Goal: Task Accomplishment & Management: Complete application form

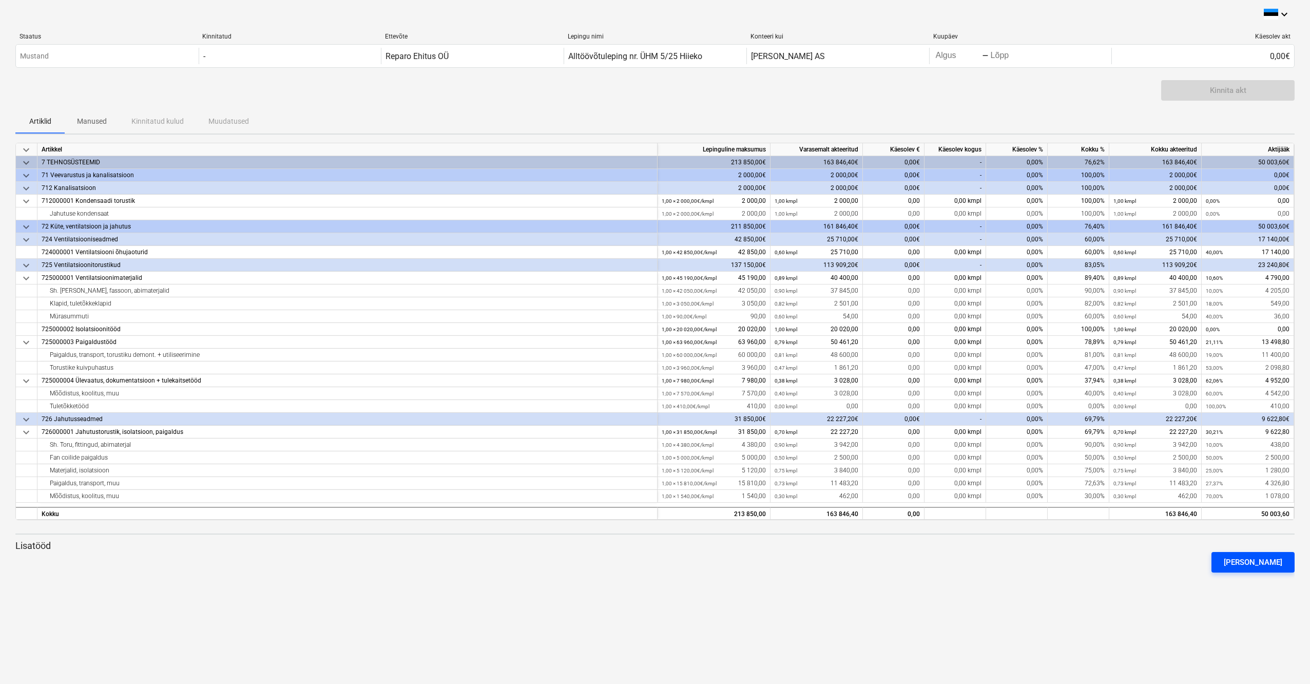
click at [1256, 568] on div "[PERSON_NAME]" at bounding box center [1253, 561] width 59 height 13
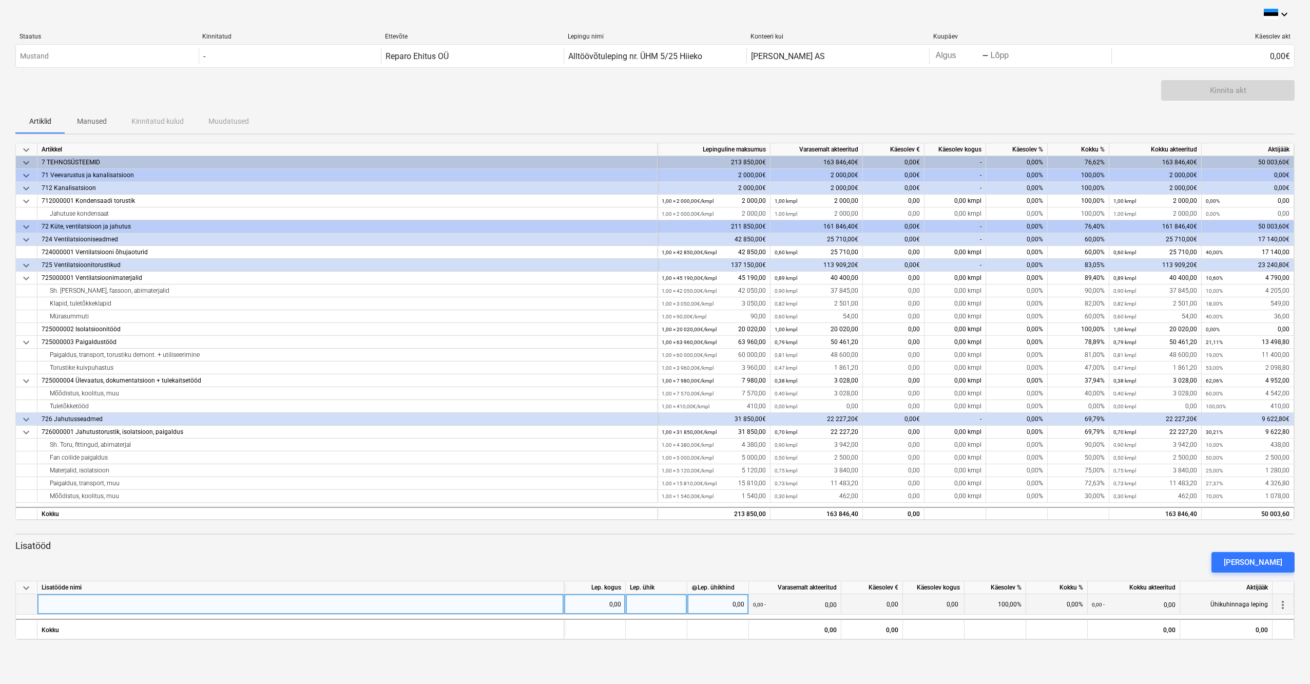
click at [302, 604] on div at bounding box center [300, 604] width 527 height 21
click at [375, 601] on div at bounding box center [300, 604] width 527 height 21
type input "Fan-coilide paigaldus."
click at [618, 603] on div "0,00" at bounding box center [594, 604] width 53 height 21
type input "3900"
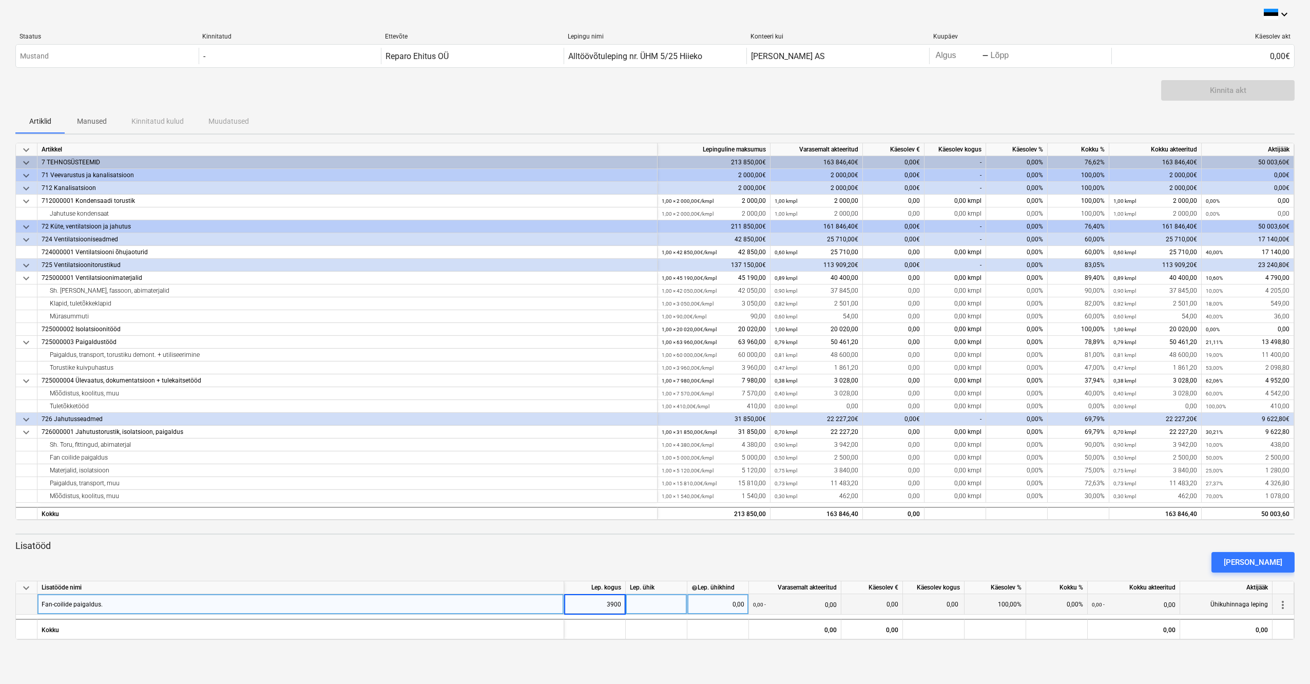
click at [727, 609] on div "0,00" at bounding box center [717, 604] width 53 height 21
click at [676, 604] on div at bounding box center [657, 604] width 62 height 21
type input "1"
click at [712, 604] on div "0,00" at bounding box center [717, 604] width 53 height 21
type input "3900"
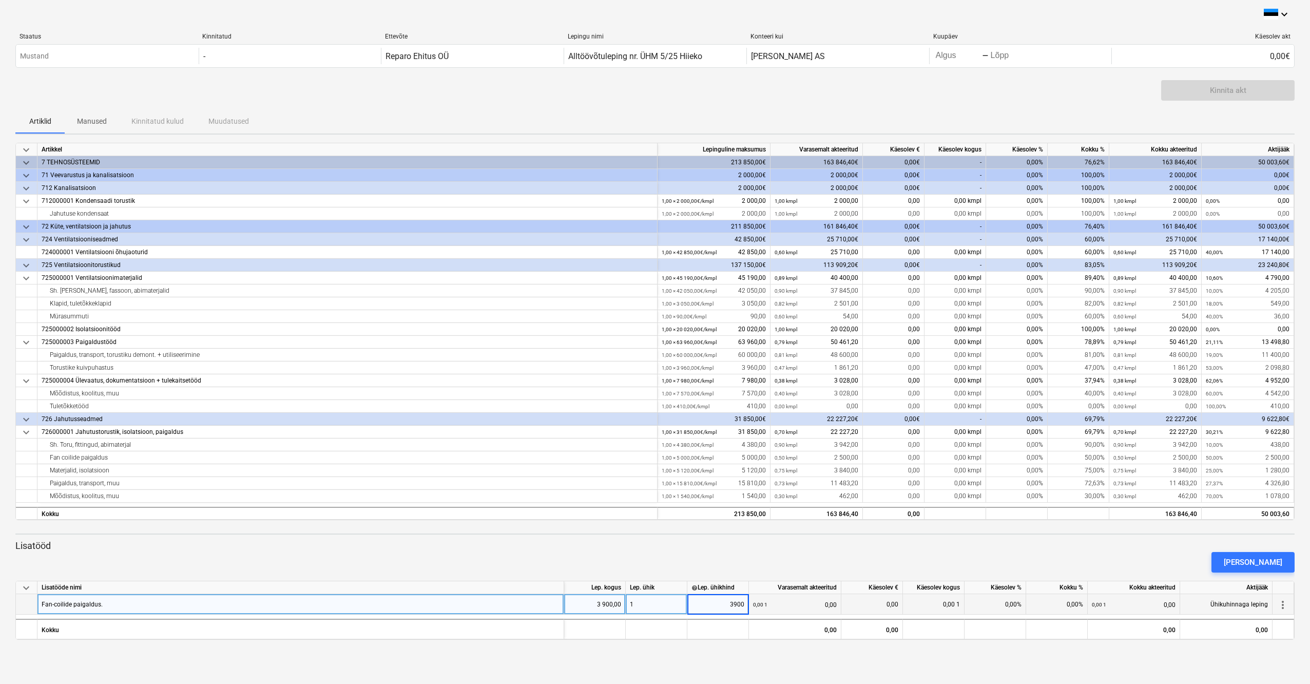
click at [742, 653] on div "keyboard_arrow_down Staatus Kinnitatud Ettevõte Lepingu nimi Konteeri kui Kuupä…" at bounding box center [655, 342] width 1310 height 684
click at [734, 602] on div "3 900,00" at bounding box center [717, 604] width 53 height 21
click at [706, 645] on div "keyboard_arrow_down Staatus Kinnitatud Ettevõte Lepingu nimi Konteeri kui Kuupä…" at bounding box center [655, 342] width 1310 height 684
click at [608, 604] on div "3 900,00" at bounding box center [594, 604] width 53 height 21
type input "1"
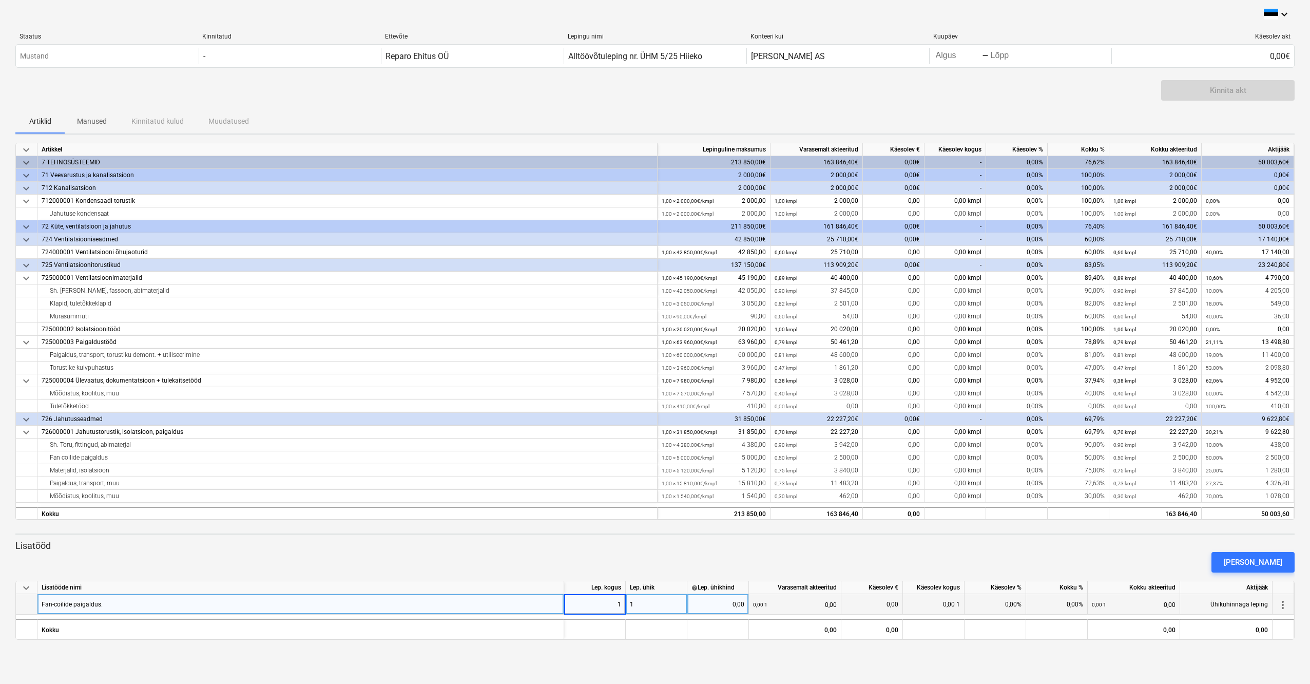
click at [715, 603] on div "0,00" at bounding box center [717, 604] width 53 height 21
click at [715, 604] on div "0,00" at bounding box center [717, 604] width 53 height 21
type input "3900"
click at [731, 648] on div "keyboard_arrow_down Staatus Kinnitatud Ettevõte Lepingu nimi Konteeri kui Kuupä…" at bounding box center [655, 342] width 1310 height 684
click at [656, 603] on div "1" at bounding box center [657, 604] width 62 height 21
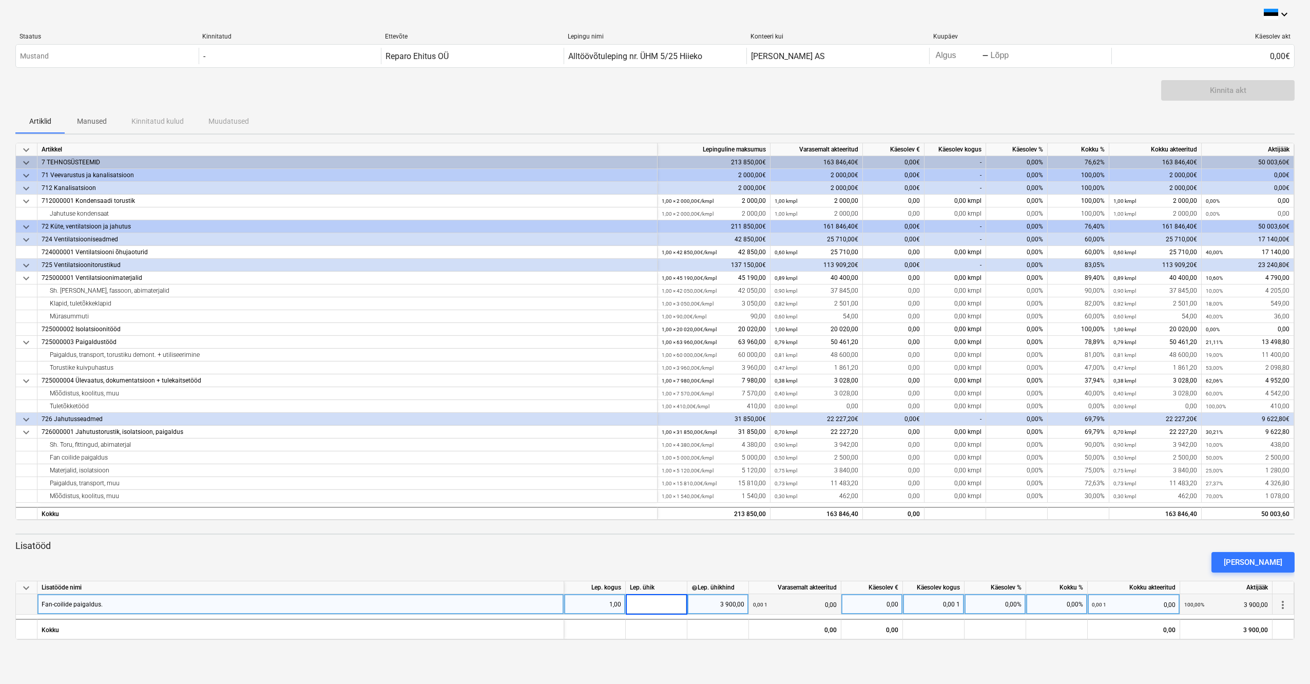
click at [700, 657] on div "keyboard_arrow_down Staatus Kinnitatud Ettevõte Lepingu nimi Konteeri kui Kuupä…" at bounding box center [655, 342] width 1310 height 684
click at [797, 658] on div "keyboard_arrow_down Staatus Kinnitatud Ettevõte Lepingu nimi Konteeri kui Kuupä…" at bounding box center [655, 342] width 1310 height 684
click at [1255, 560] on div "[PERSON_NAME]" at bounding box center [1253, 561] width 59 height 13
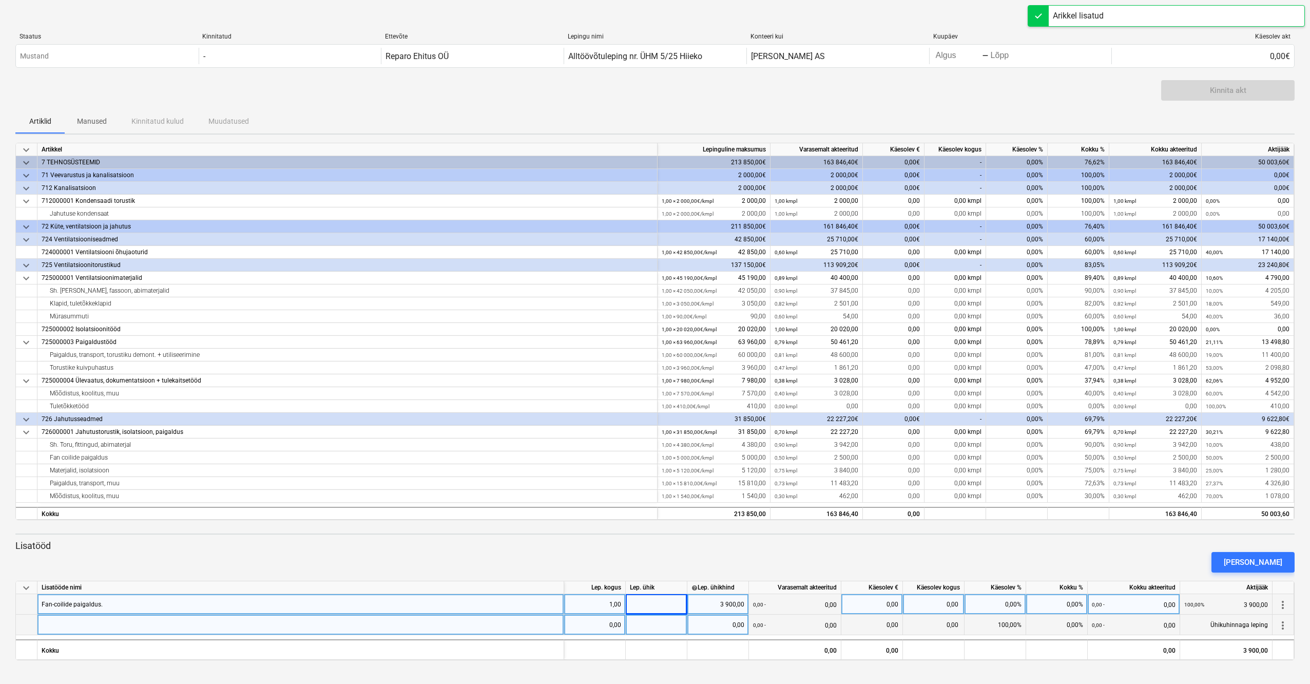
click at [357, 622] on div at bounding box center [300, 624] width 527 height 21
type input "Filtrikastide paigaldus."
click at [621, 625] on div "0,00" at bounding box center [595, 624] width 62 height 21
click at [721, 631] on div "0,00" at bounding box center [717, 624] width 53 height 21
type input "3255"
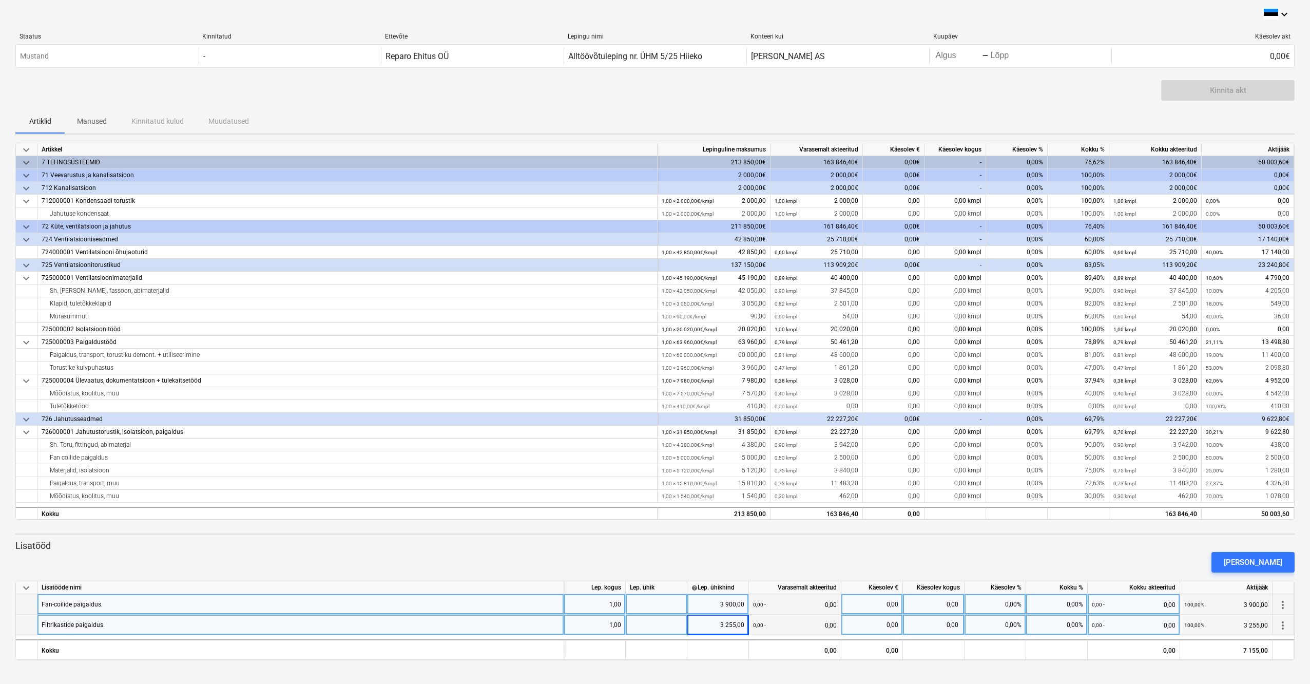
click at [754, 665] on div "keyboard_arrow_down Staatus Kinnitatud Ettevõte Lepingu nimi Konteeri kui Kuupä…" at bounding box center [655, 342] width 1310 height 684
click at [1242, 560] on button "[PERSON_NAME]" at bounding box center [1252, 562] width 83 height 21
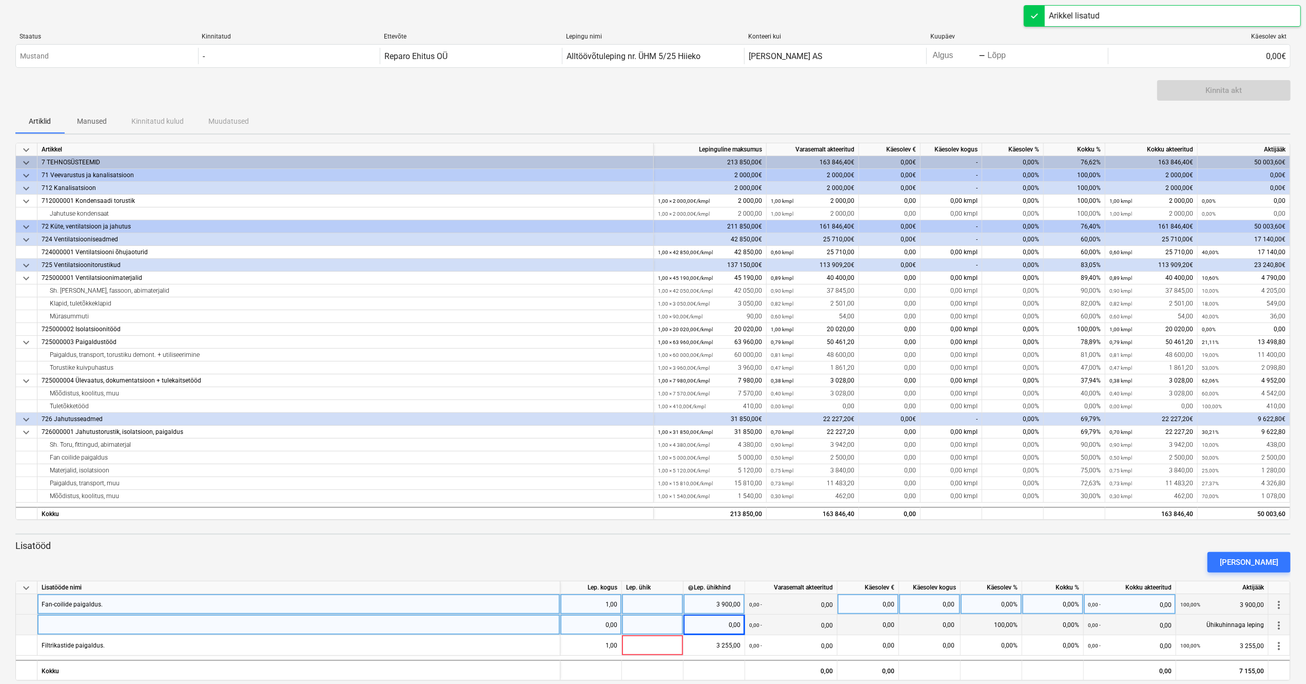
click at [301, 620] on div at bounding box center [298, 624] width 523 height 21
type input "Küttetoru ümberehitus."
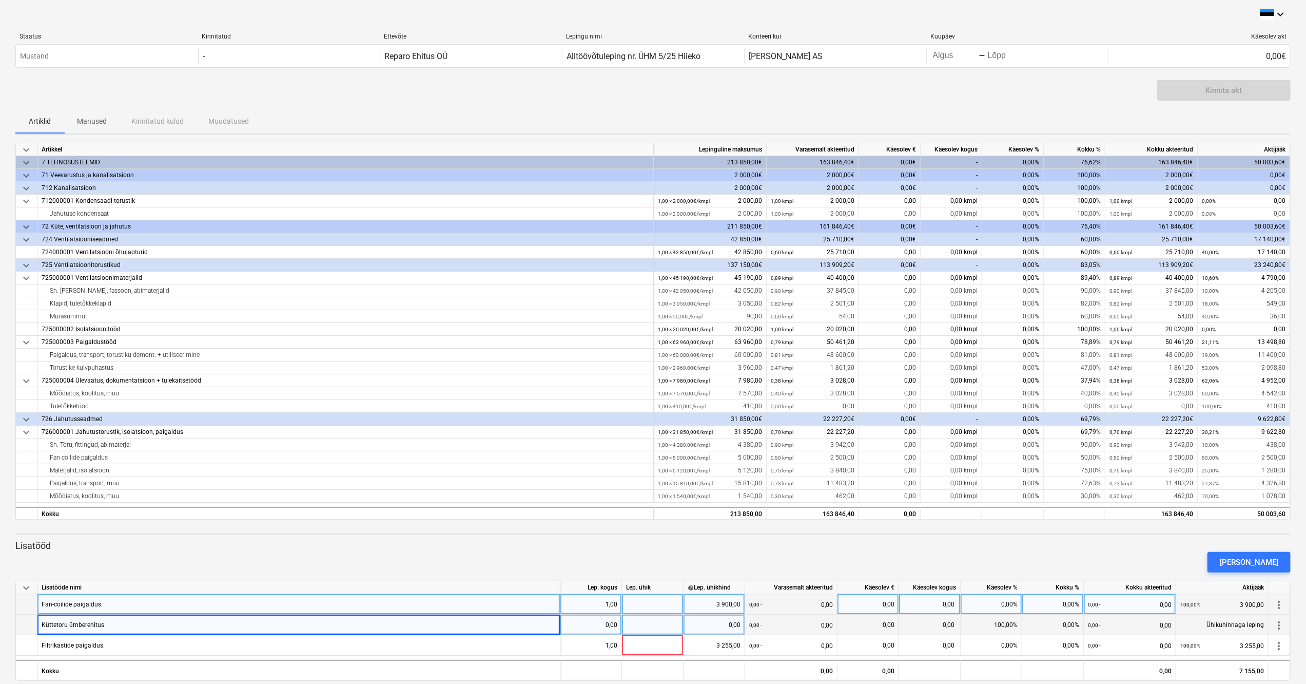
click at [618, 626] on div "0,00" at bounding box center [591, 624] width 62 height 21
click at [710, 625] on div "0,00" at bounding box center [714, 624] width 53 height 21
type input "370"
click at [602, 560] on div "[PERSON_NAME]" at bounding box center [653, 562] width 1284 height 29
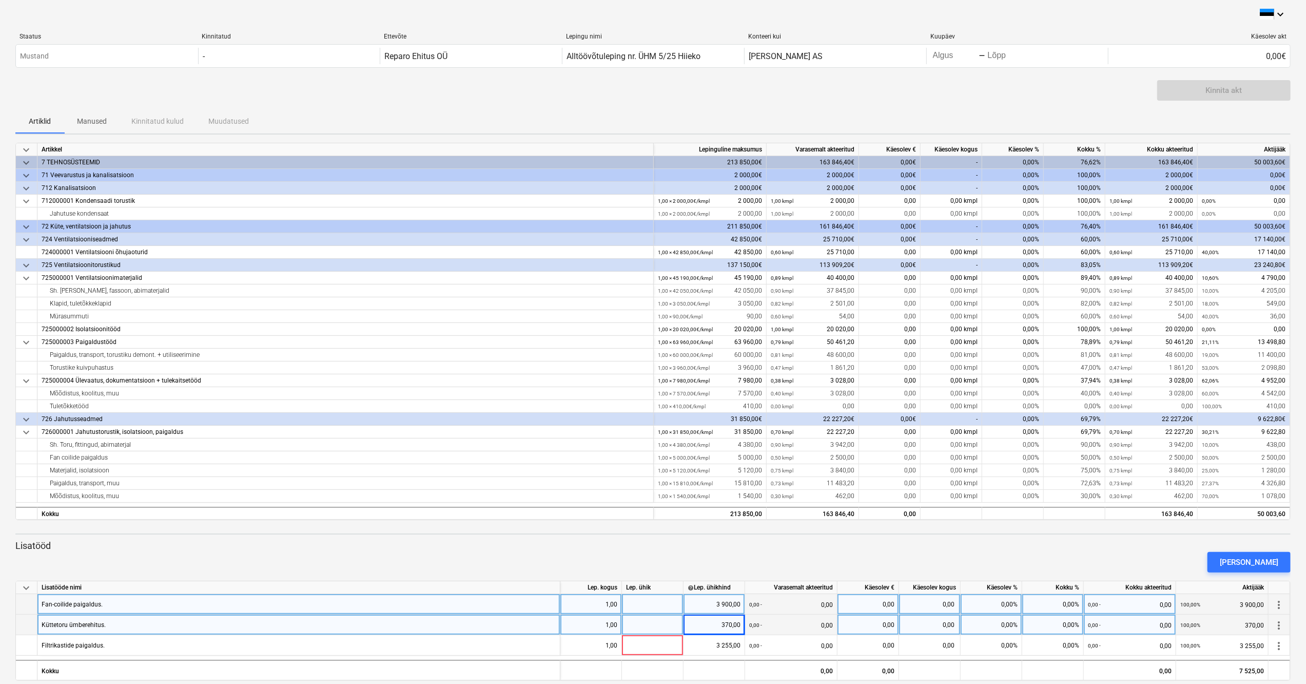
click at [653, 605] on div at bounding box center [653, 604] width 62 height 21
type input "100"
click at [655, 565] on div "[PERSON_NAME]" at bounding box center [653, 562] width 1284 height 29
click at [651, 603] on div "100" at bounding box center [653, 604] width 62 height 21
type input "1"
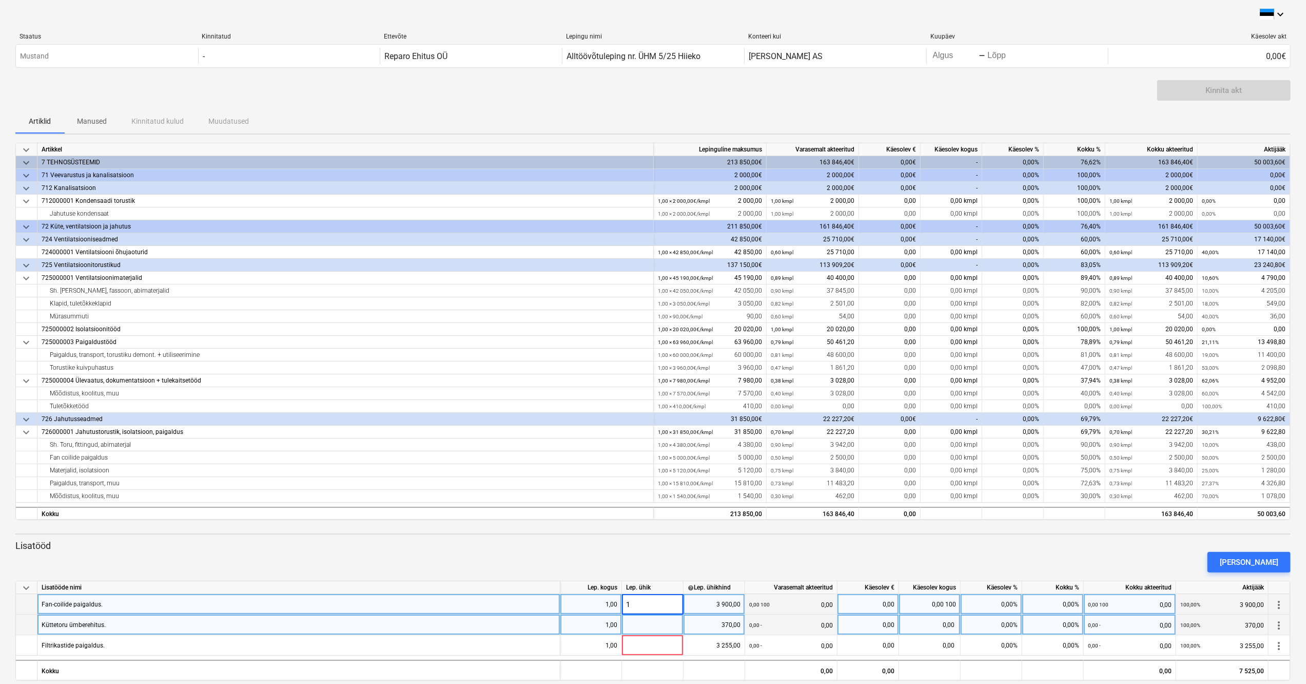
click at [659, 554] on div "[PERSON_NAME]" at bounding box center [653, 562] width 1284 height 29
click at [649, 607] on div "1" at bounding box center [653, 604] width 62 height 21
click at [657, 552] on div "[PERSON_NAME]" at bounding box center [653, 562] width 1284 height 29
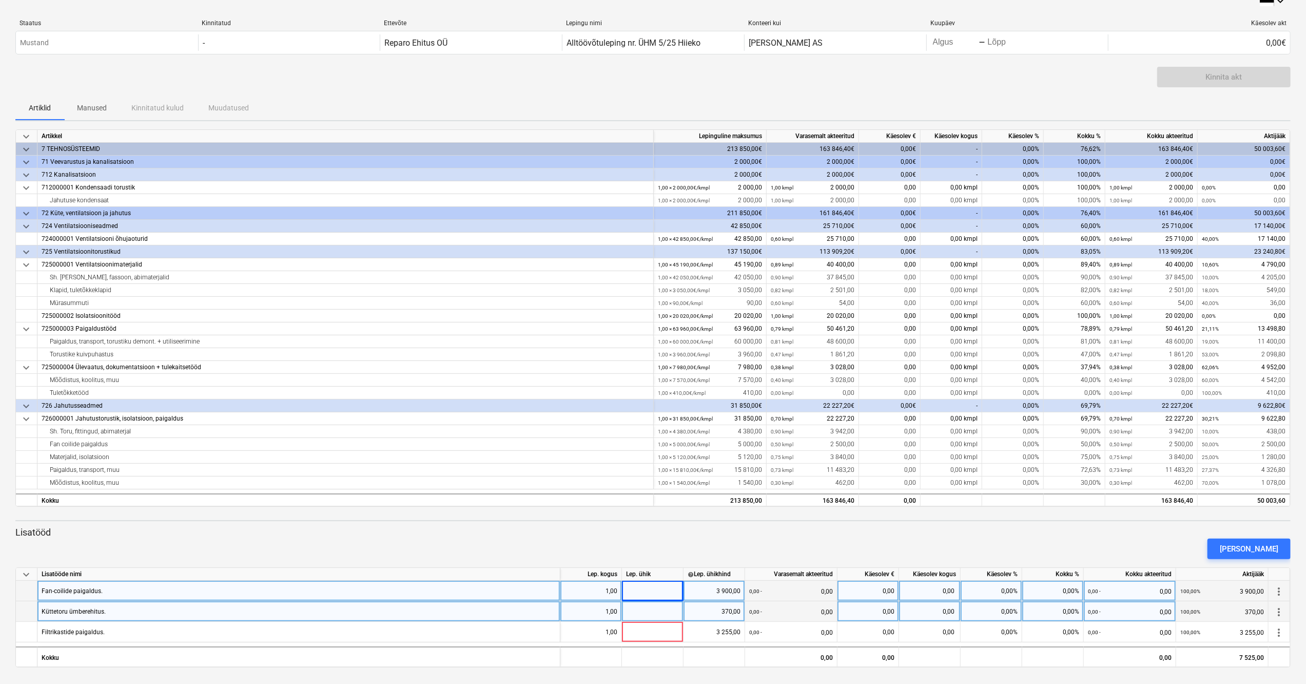
click at [860, 549] on div "[PERSON_NAME]" at bounding box center [653, 548] width 1284 height 29
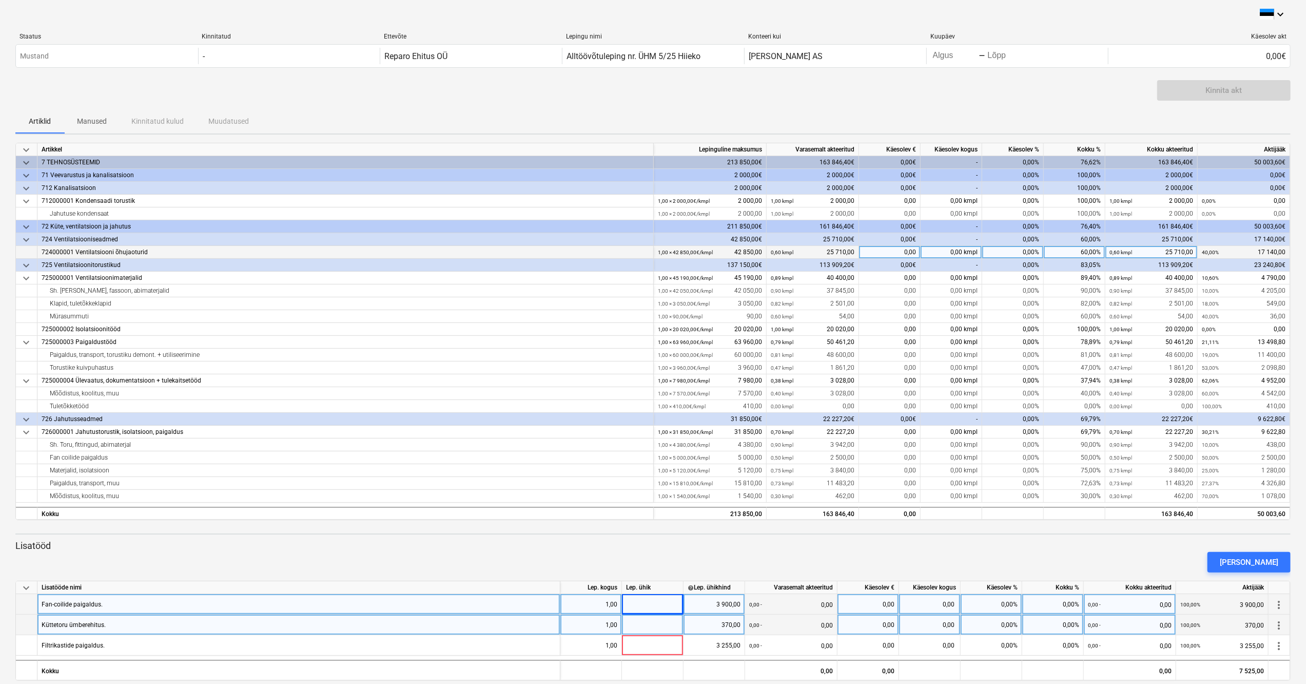
click at [971, 249] on div "0,00 kmpl" at bounding box center [952, 252] width 62 height 13
type input "17140"
click at [1006, 549] on div "[PERSON_NAME]" at bounding box center [653, 562] width 1284 height 29
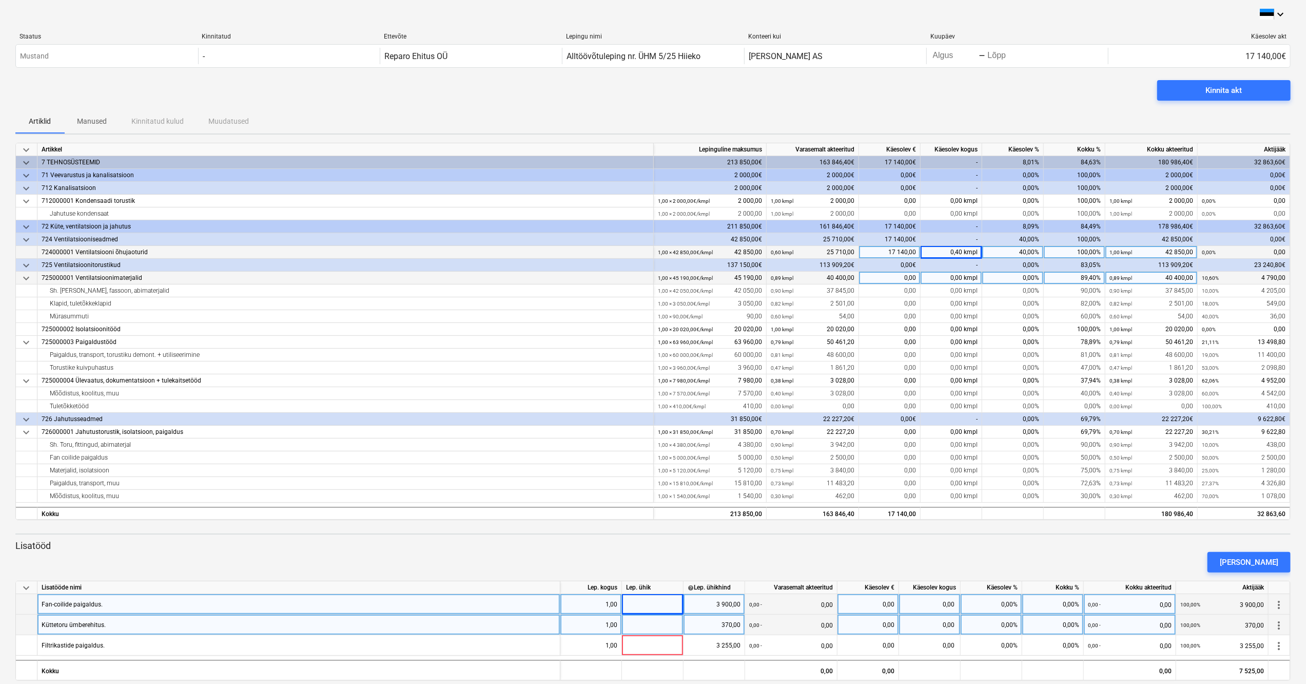
click at [964, 280] on div "0,00 kmpl" at bounding box center [952, 277] width 62 height 13
type input "4790"
click at [978, 542] on p "Lisatööd" at bounding box center [652, 545] width 1275 height 12
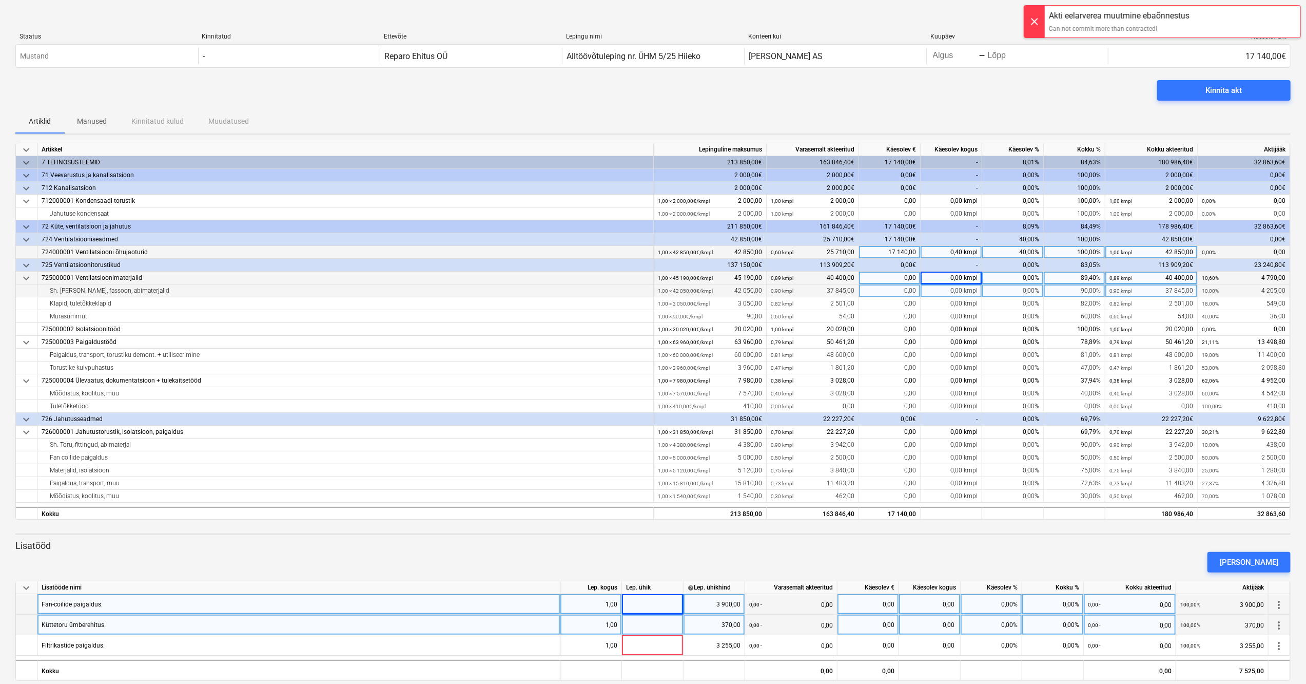
click at [966, 290] on div "0,00 kmpl" at bounding box center [952, 290] width 62 height 13
type input "4205"
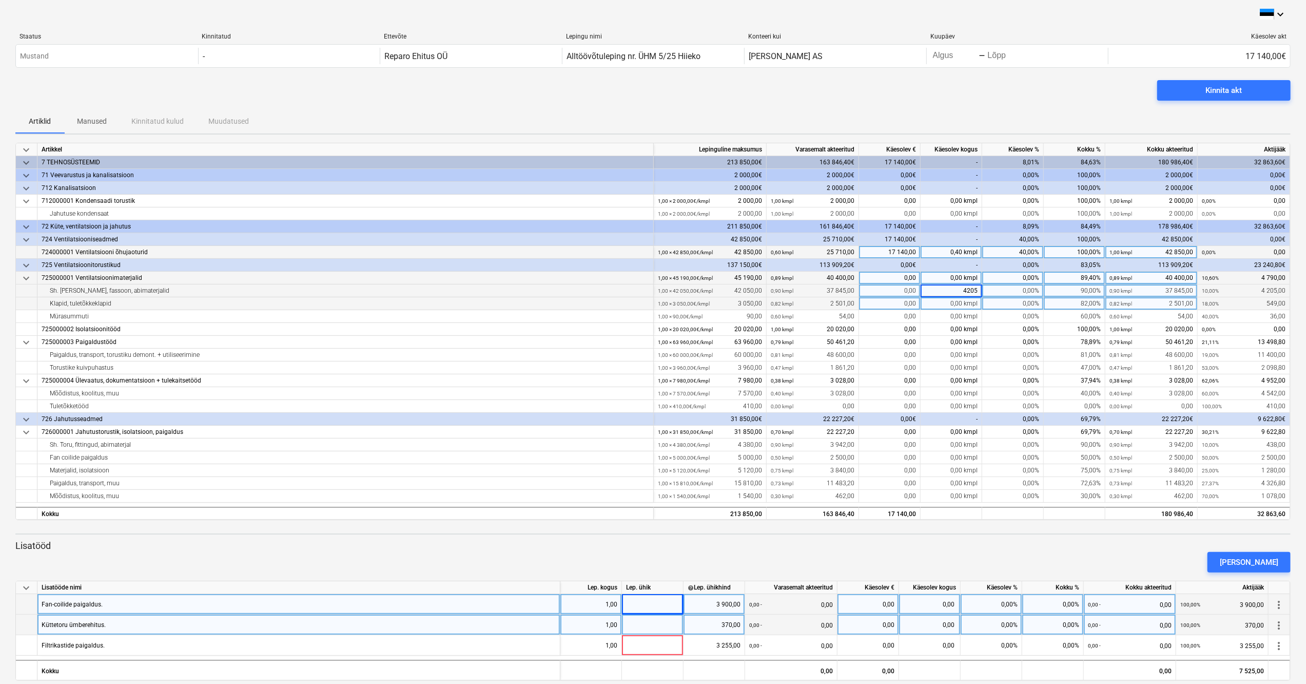
click at [968, 303] on div "0,00 kmpl" at bounding box center [952, 303] width 62 height 13
type input "549"
click at [972, 315] on div "0,00 kmpl" at bounding box center [952, 316] width 62 height 13
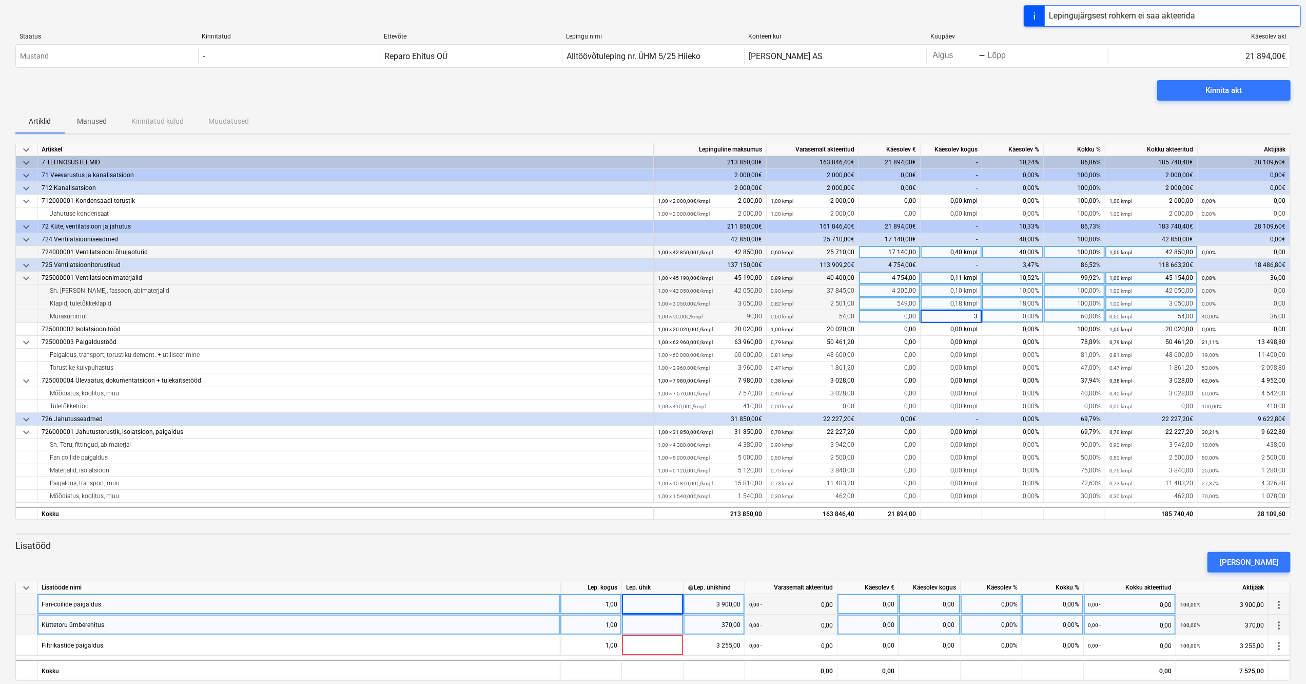
type input "36"
click at [977, 550] on div "[PERSON_NAME]" at bounding box center [653, 562] width 1284 height 29
click at [975, 356] on div "0,00 kmpl" at bounding box center [952, 354] width 62 height 13
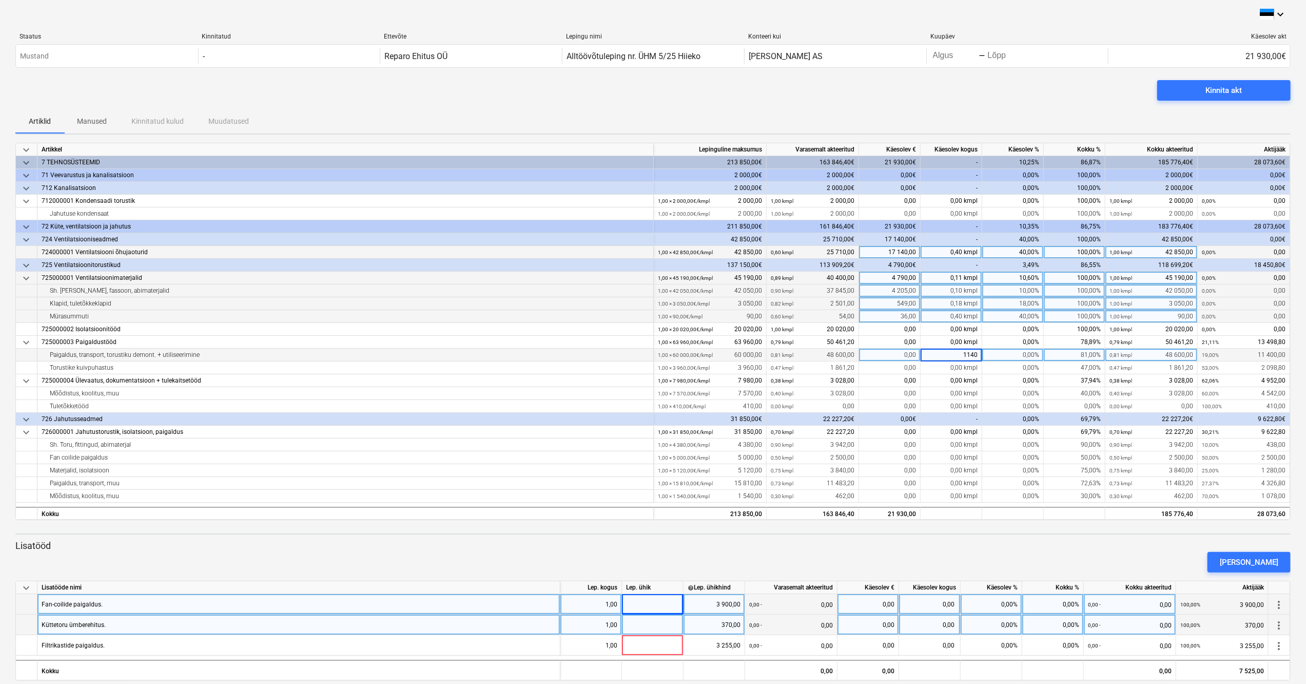
type input "11400"
click at [993, 546] on p "Lisatööd" at bounding box center [652, 545] width 1275 height 12
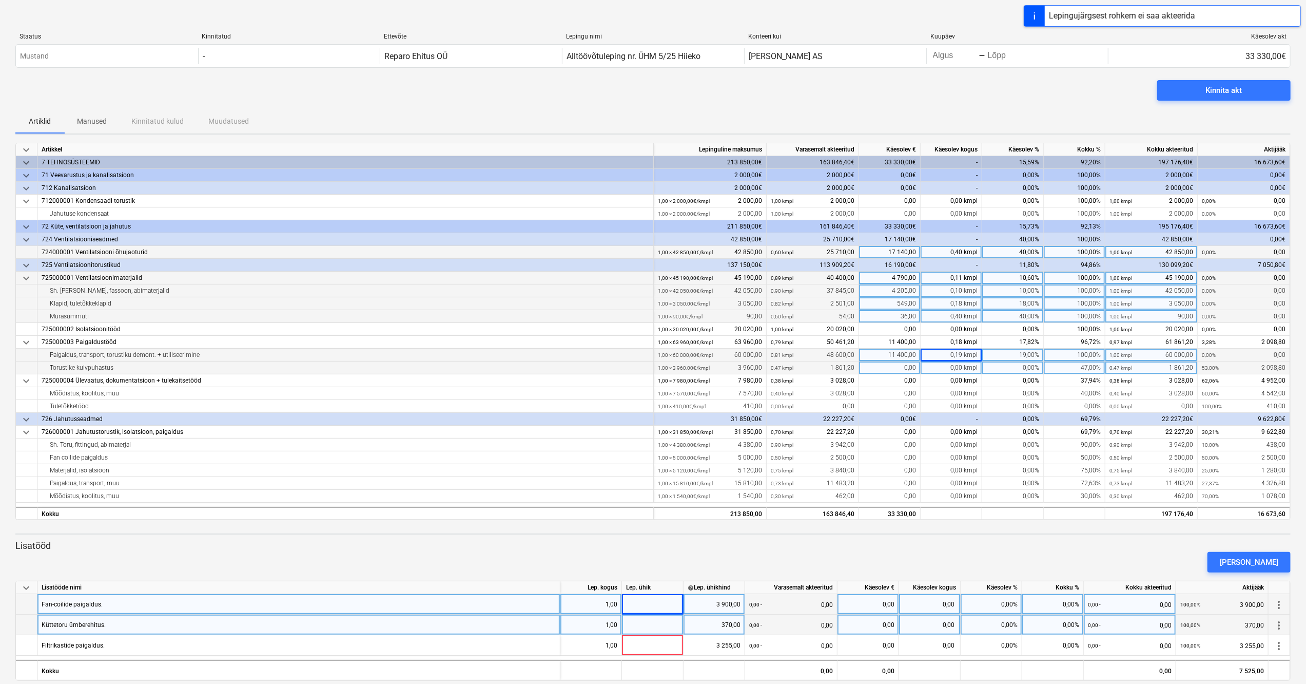
click at [972, 366] on div "0,00 kmpl" at bounding box center [952, 367] width 62 height 13
type input "2098,8"
click at [971, 548] on div "[PERSON_NAME]" at bounding box center [653, 562] width 1284 height 29
click at [976, 398] on div "0,00 kmpl" at bounding box center [952, 393] width 62 height 13
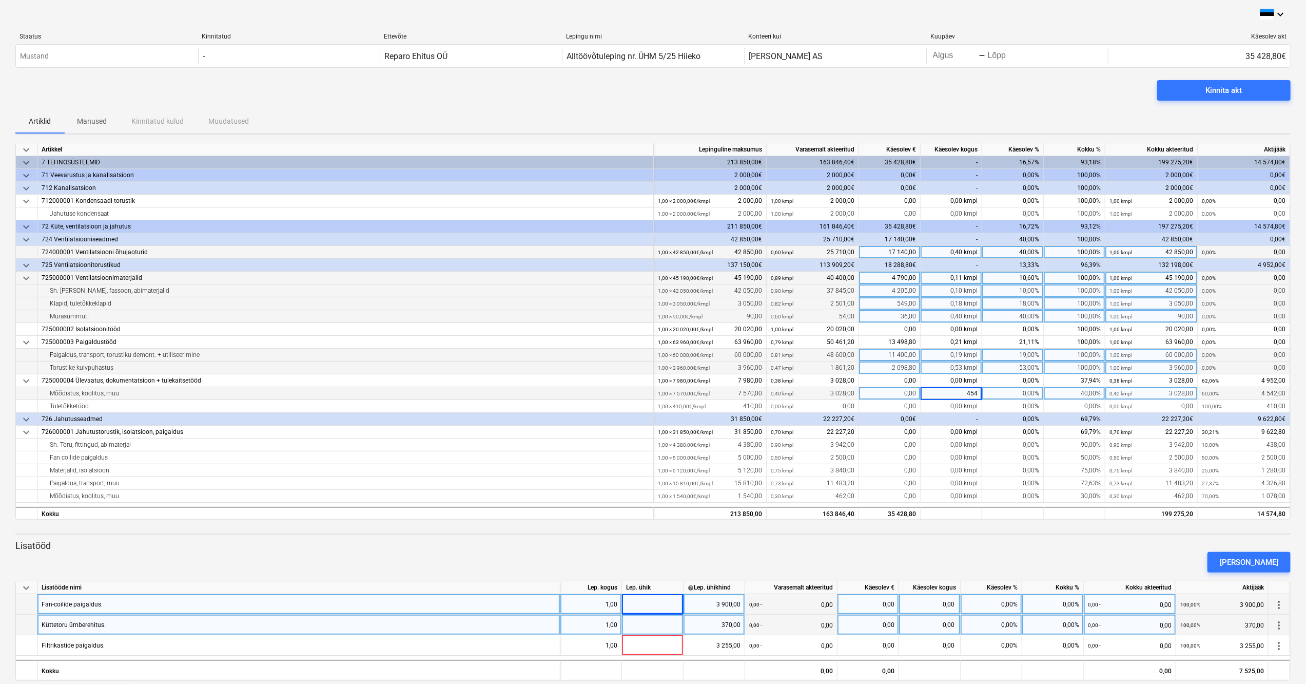
type input "4542"
click at [961, 546] on p "Lisatööd" at bounding box center [652, 545] width 1275 height 12
click at [955, 402] on div "0,00 kmpl" at bounding box center [952, 406] width 62 height 13
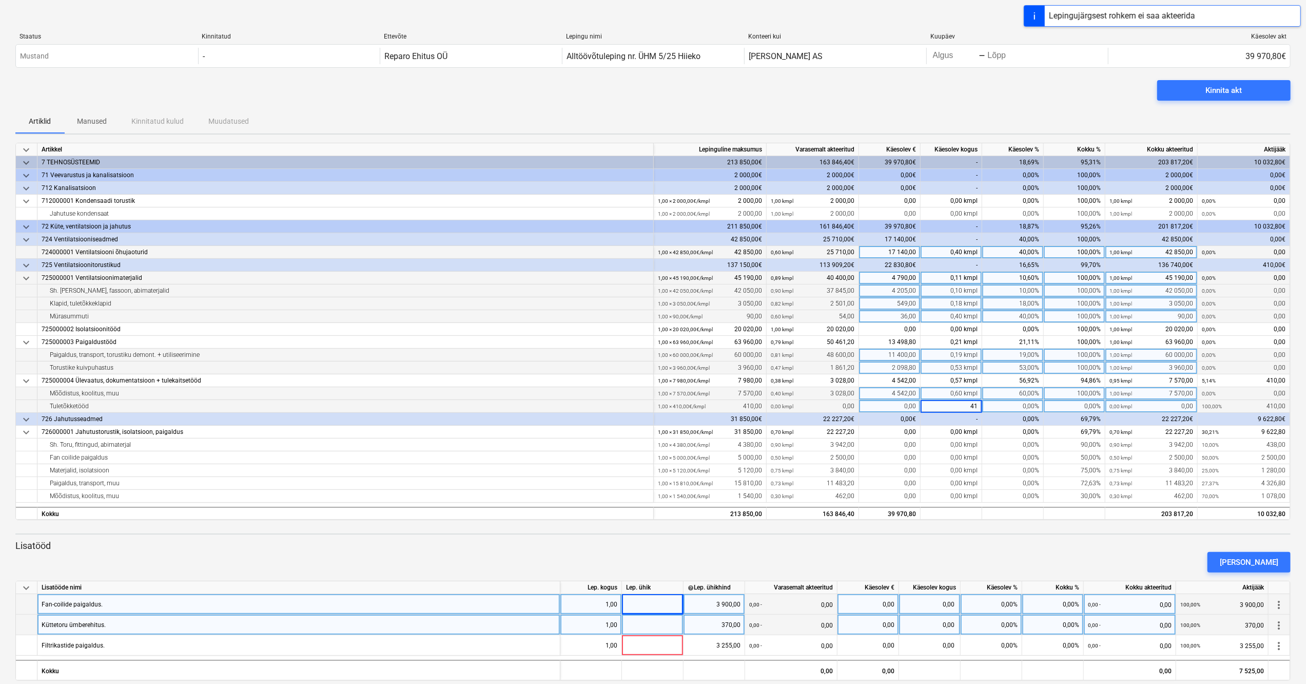
type input "410"
click at [946, 556] on div "[PERSON_NAME]" at bounding box center [653, 562] width 1284 height 29
click at [973, 448] on div "0,00 kmpl" at bounding box center [952, 444] width 62 height 13
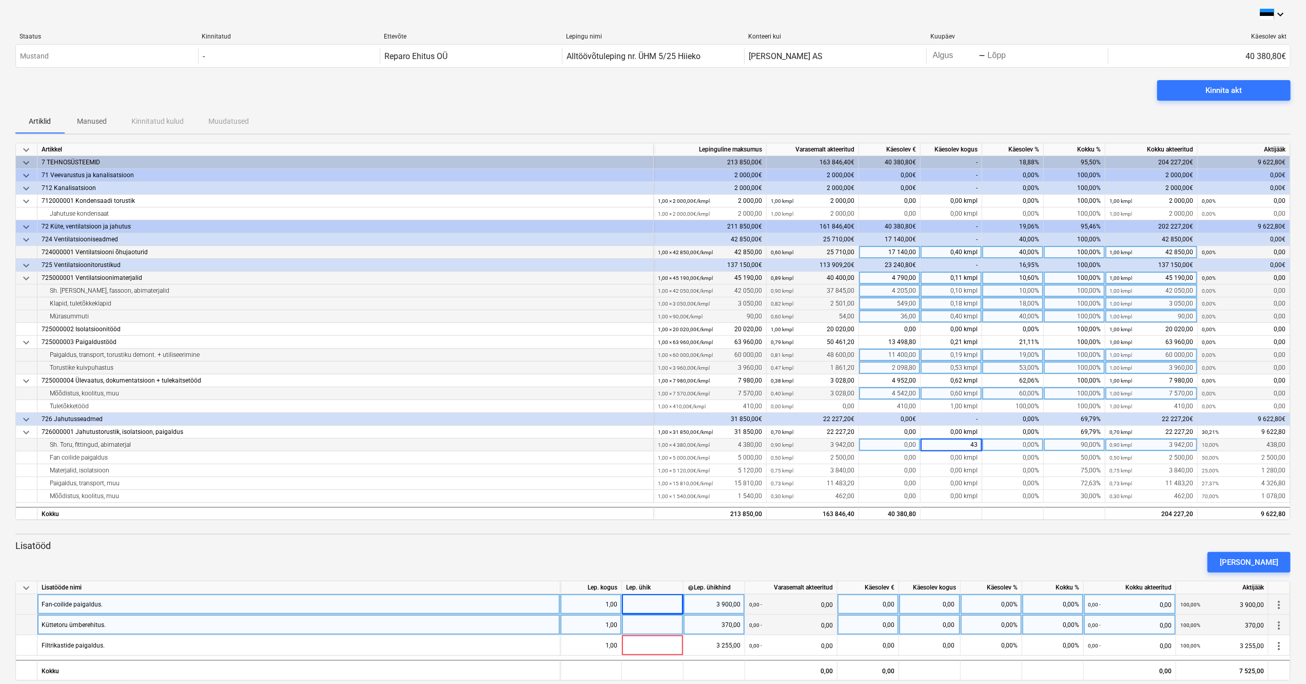
type input "438"
click at [972, 544] on p "Lisatööd" at bounding box center [652, 545] width 1275 height 12
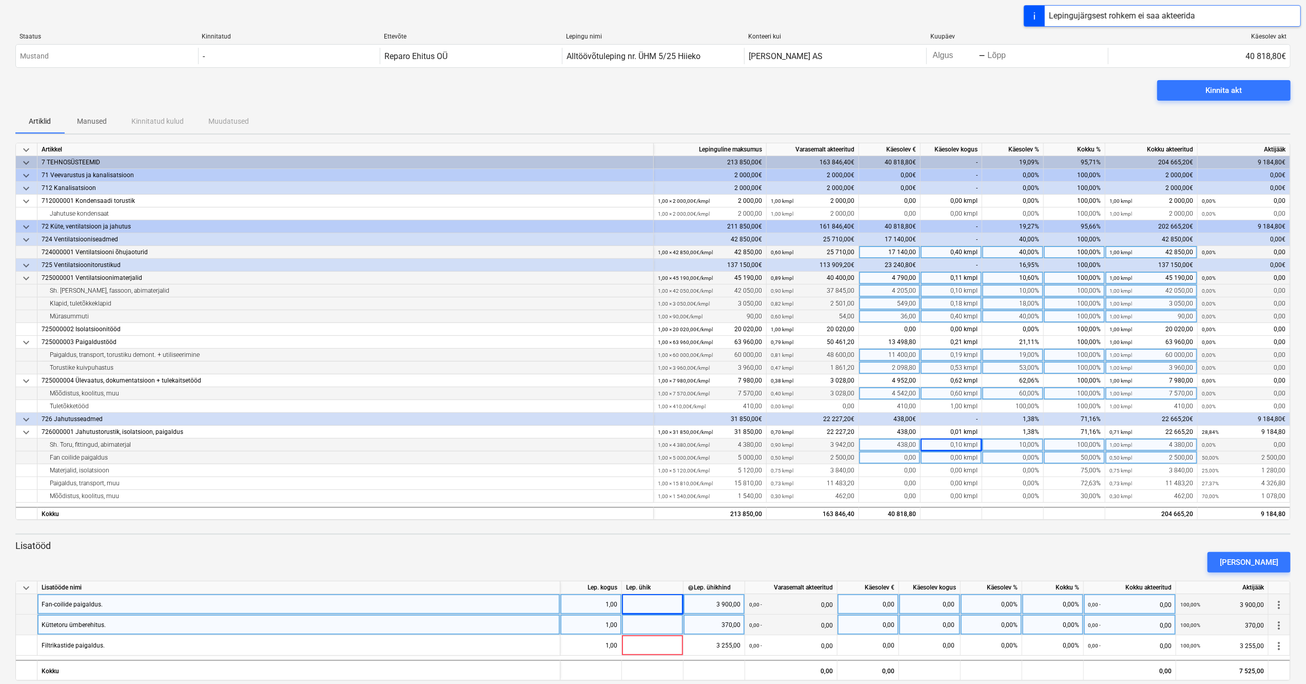
click at [972, 456] on div "0,00 kmpl" at bounding box center [952, 457] width 62 height 13
type input "2500"
click at [986, 550] on div "[PERSON_NAME]" at bounding box center [653, 562] width 1284 height 29
click at [960, 472] on div "0,00 kmpl" at bounding box center [952, 470] width 62 height 13
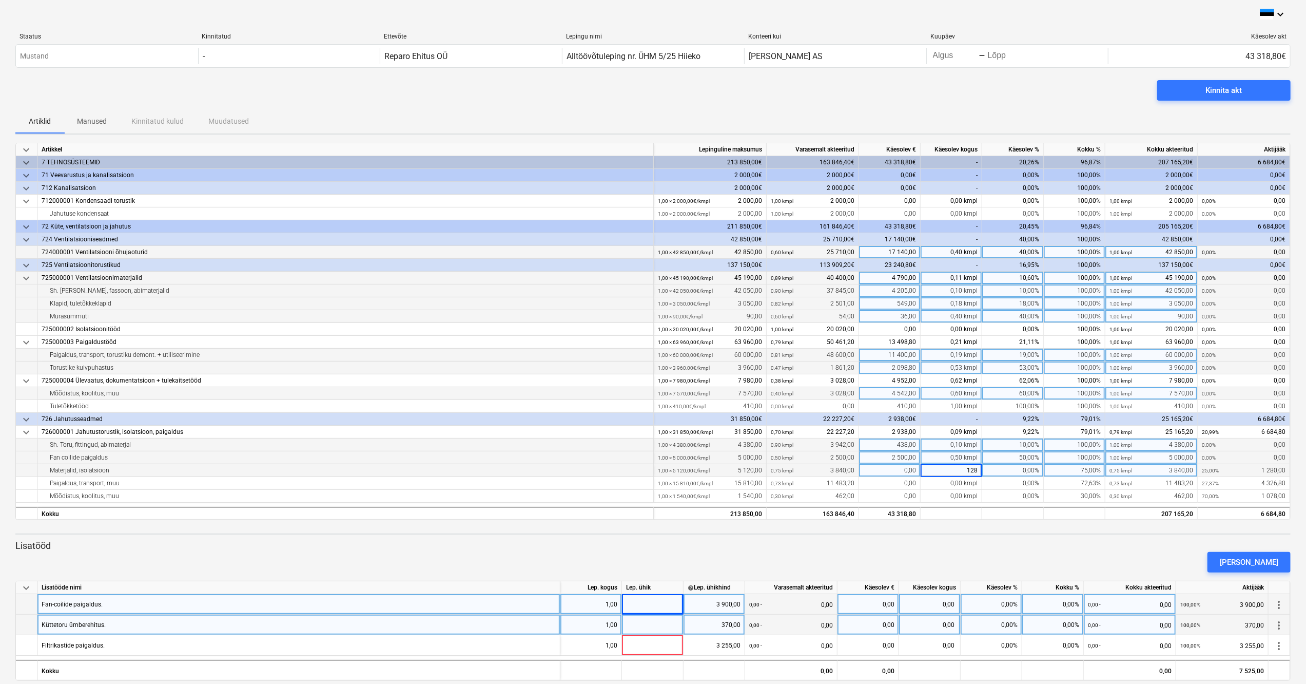
type input "1280"
click at [961, 550] on div "[PERSON_NAME]" at bounding box center [653, 562] width 1284 height 29
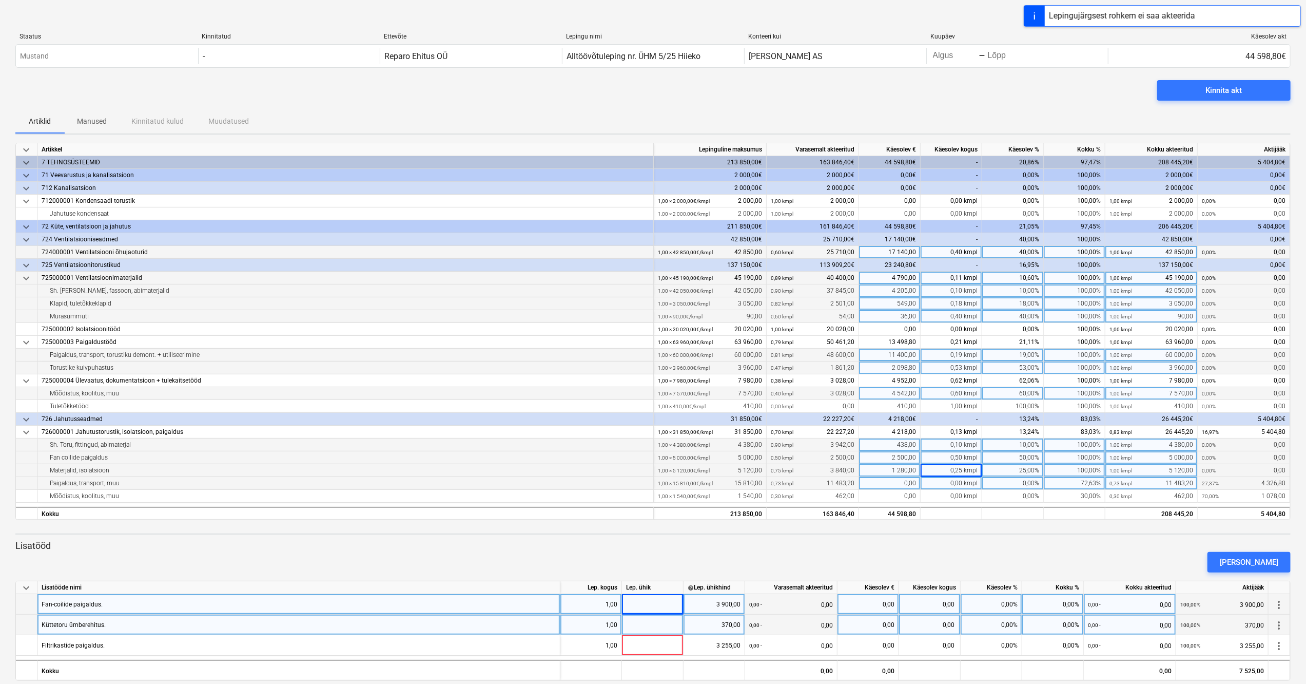
click at [961, 482] on div "0,00 kmpl" at bounding box center [952, 483] width 62 height 13
type input "4326,8"
click at [985, 540] on p "Lisatööd" at bounding box center [652, 545] width 1275 height 12
click at [966, 495] on div "0,00 kmpl" at bounding box center [952, 496] width 62 height 13
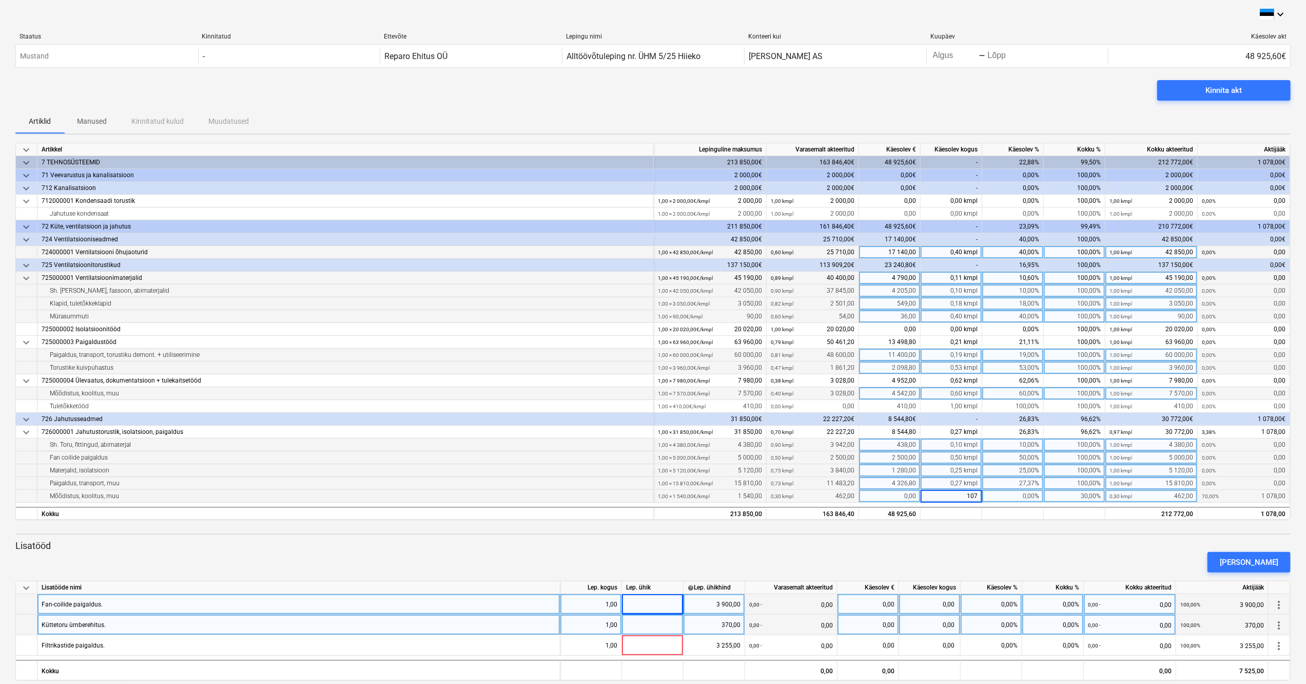
type input "1078"
click at [984, 542] on p "Lisatööd" at bounding box center [652, 545] width 1275 height 12
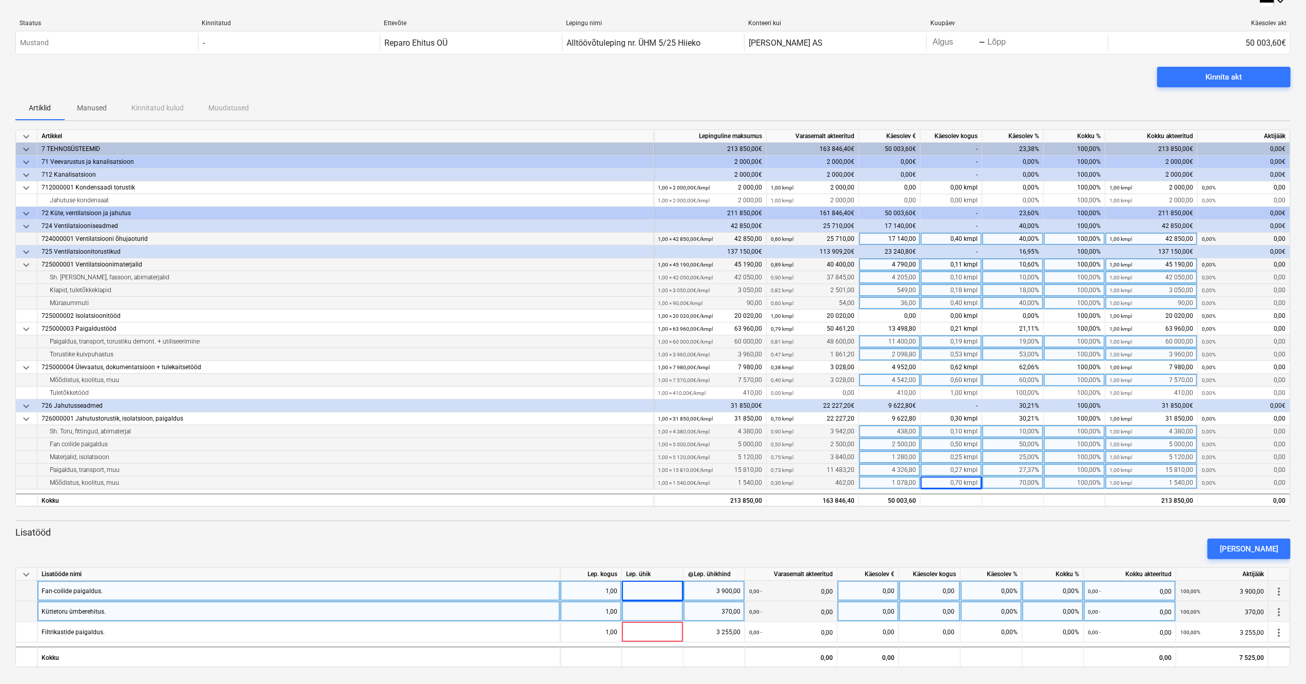
click at [947, 593] on div "0,00" at bounding box center [930, 590] width 62 height 21
type input "3900"
click at [947, 677] on div "keyboard_arrow_down Staatus Kinnitatud Ettevõte Lepingu nimi Konteeri kui Kuupä…" at bounding box center [653, 335] width 1306 height 697
click at [945, 611] on div "0,00" at bounding box center [930, 611] width 62 height 21
type input "370"
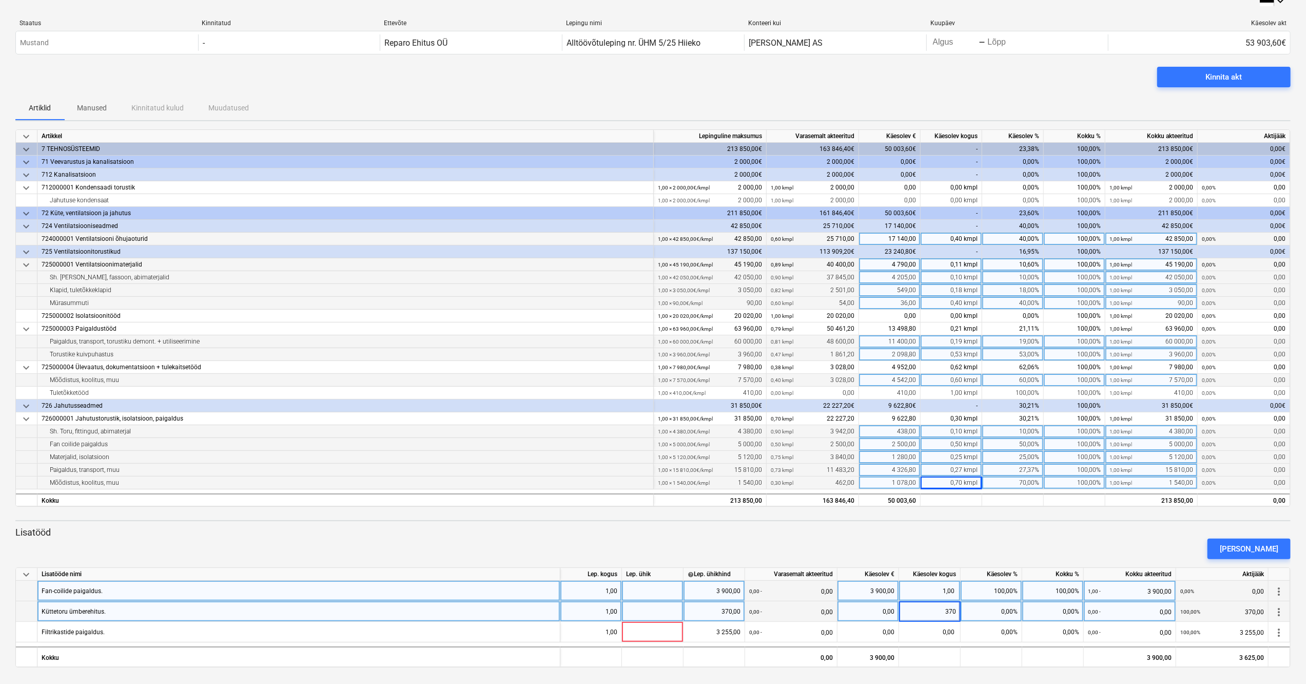
click at [956, 671] on div "keyboard_arrow_down Staatus Kinnitatud Ettevõte Lepingu nimi Konteeri kui Kuupä…" at bounding box center [653, 335] width 1306 height 697
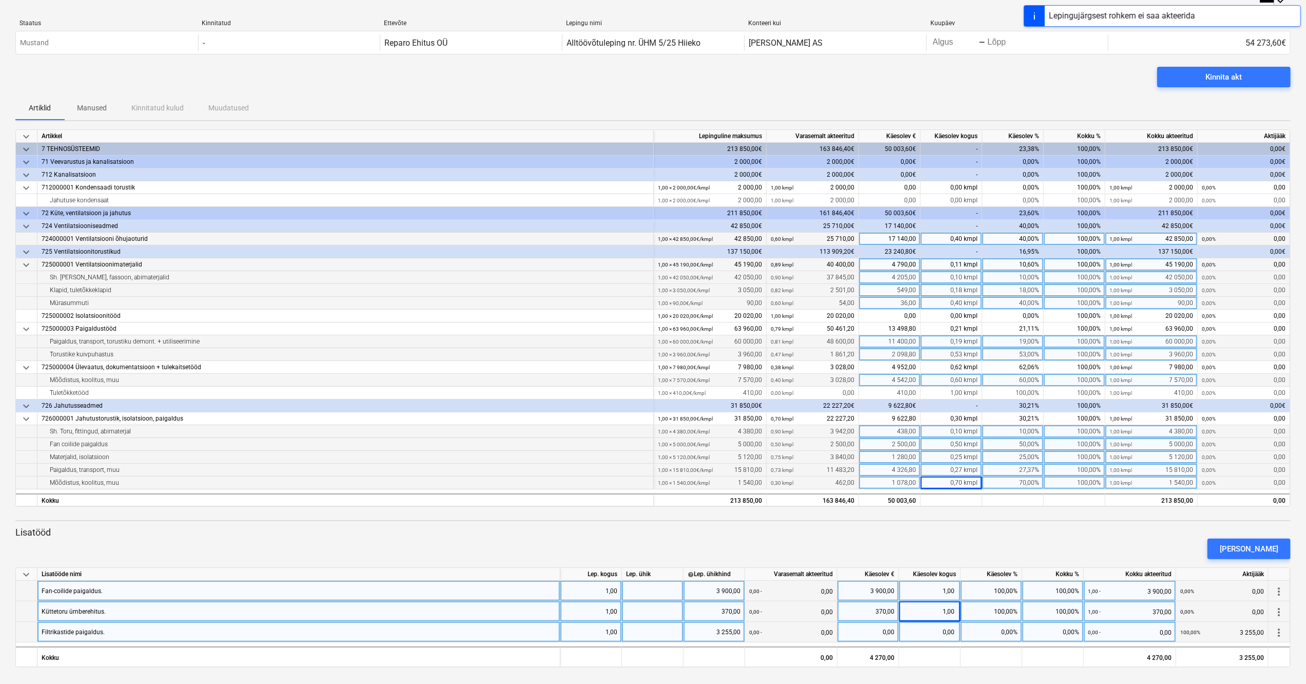
click at [947, 634] on div "0,00" at bounding box center [930, 632] width 62 height 21
type input "3255"
click at [952, 681] on div "keyboard_arrow_down Staatus Kinnitatud Ettevõte Lepingu nimi Konteeri kui Kuupä…" at bounding box center [653, 335] width 1306 height 697
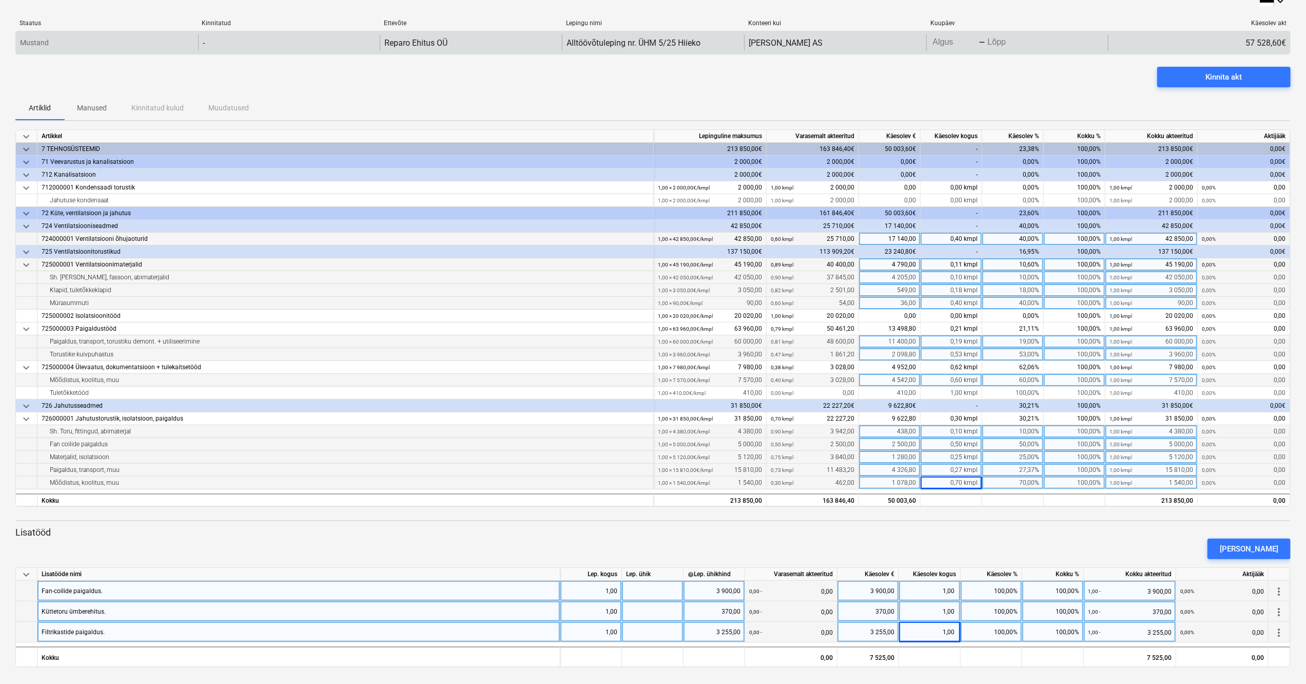
click at [976, 41] on body "keyboard_arrow_down Staatus Kinnitatud Ettevõte Lepingu nimi Konteeri kui Kuupä…" at bounding box center [653, 329] width 1306 height 684
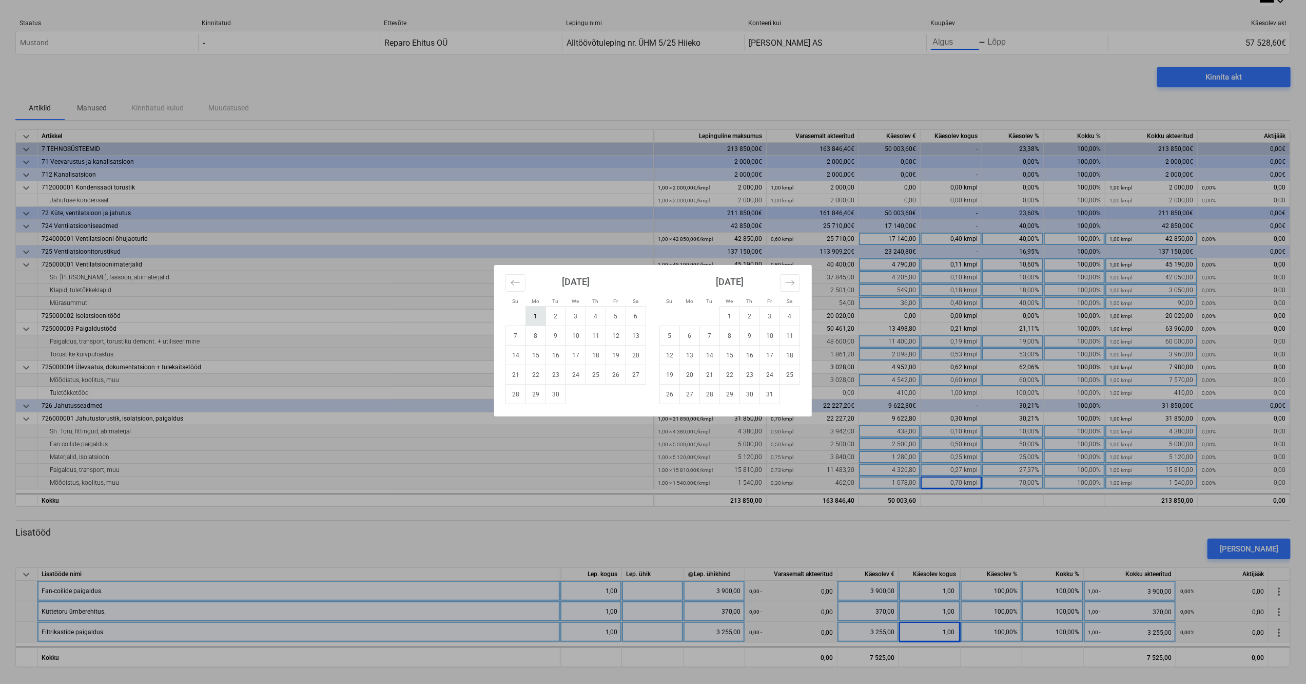
click at [536, 317] on td "1" at bounding box center [536, 316] width 20 height 20
type input "[DATE]"
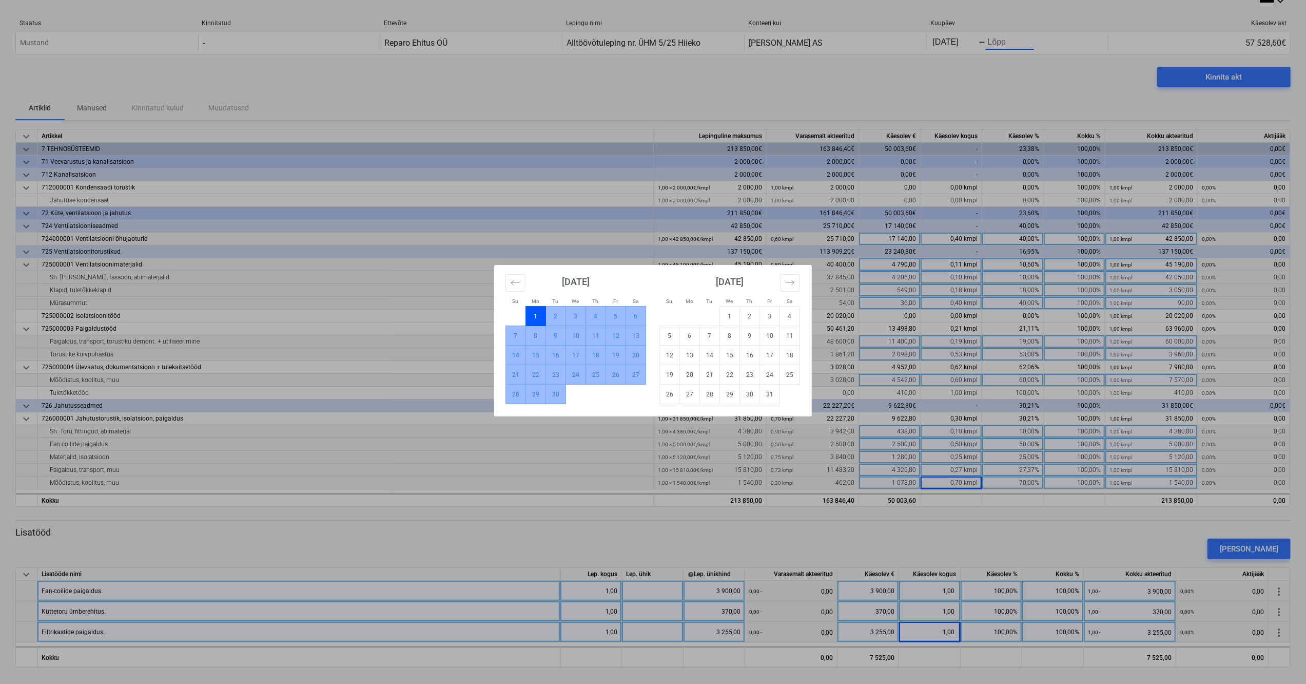
click at [557, 394] on td "30" at bounding box center [556, 394] width 20 height 20
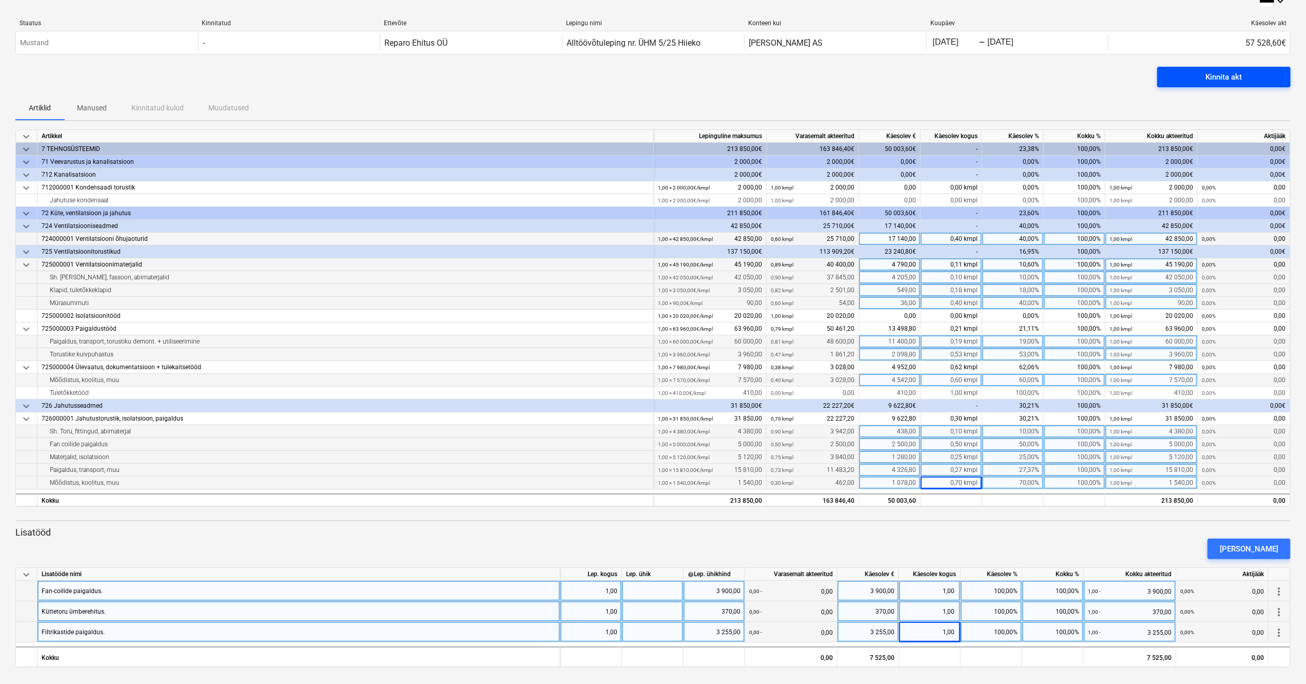
click at [1194, 75] on span "Kinnita akt" at bounding box center [1224, 76] width 109 height 13
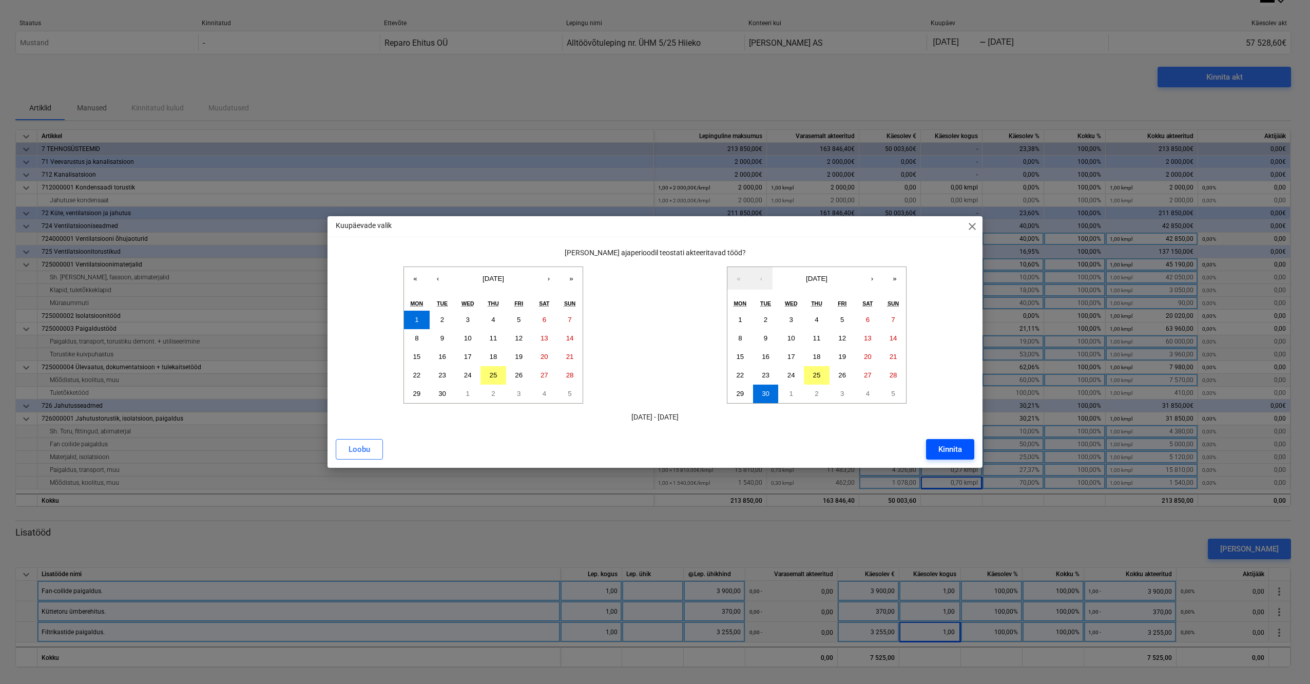
click at [952, 447] on div "Kinnita" at bounding box center [950, 448] width 24 height 13
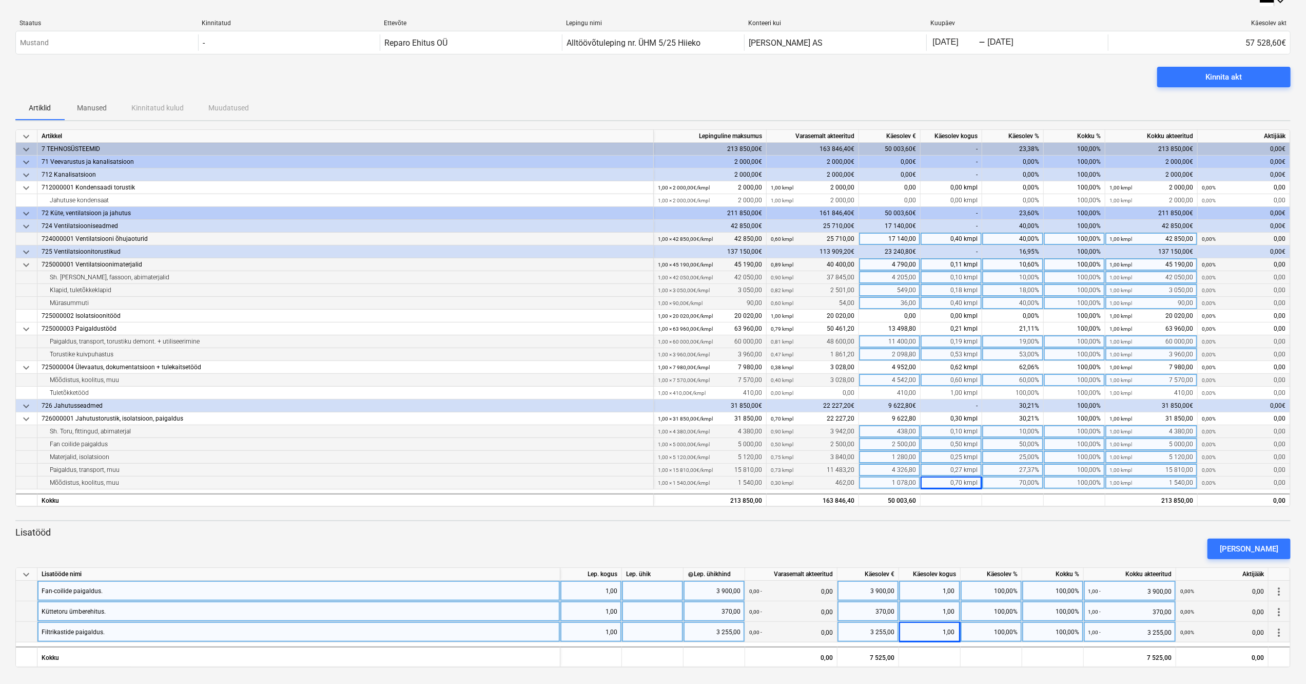
click at [674, 590] on div at bounding box center [653, 590] width 62 height 21
type input "1"
click at [666, 544] on div "[PERSON_NAME]" at bounding box center [653, 548] width 1284 height 29
click at [656, 595] on div "1" at bounding box center [653, 590] width 62 height 21
type input "0"
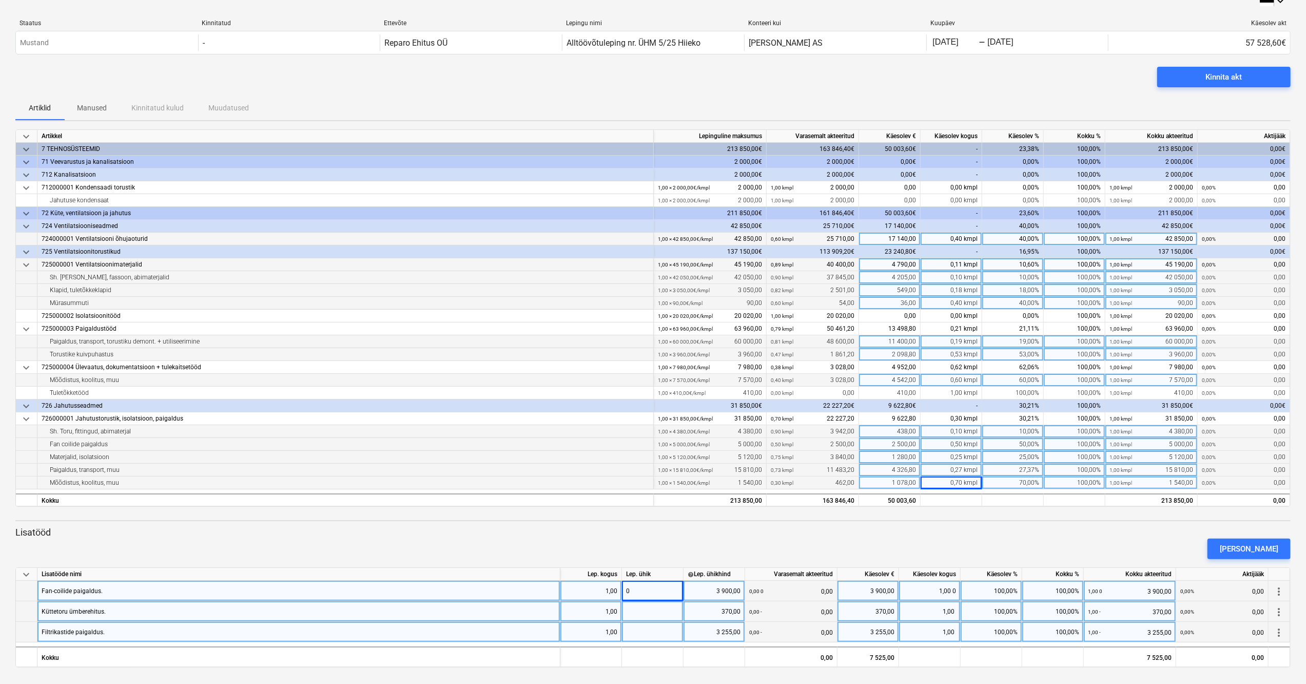
click at [668, 553] on div "[PERSON_NAME]" at bounding box center [653, 548] width 1284 height 29
click at [658, 609] on div at bounding box center [653, 611] width 62 height 21
type input "0"
click at [665, 629] on div at bounding box center [653, 632] width 62 height 21
click at [677, 550] on div "[PERSON_NAME]" at bounding box center [653, 548] width 1284 height 29
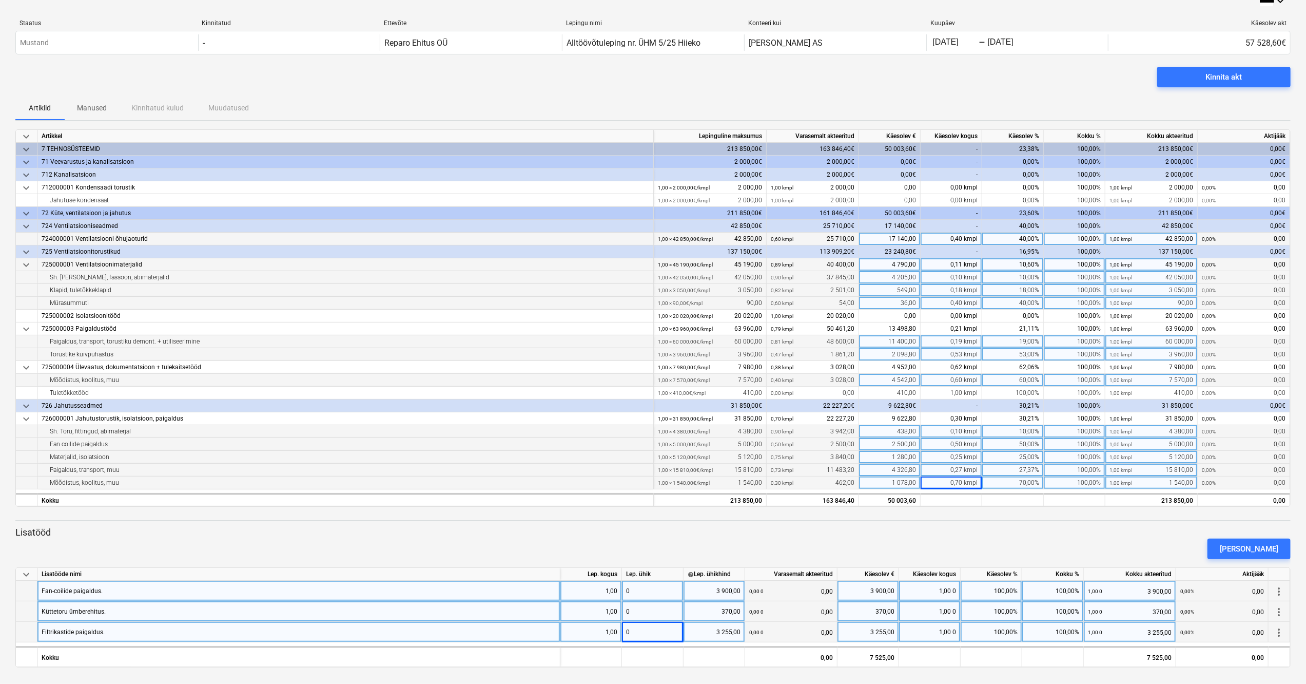
click at [1081, 531] on p "Lisatööd" at bounding box center [652, 532] width 1275 height 12
click at [1189, 78] on span "Kinnita akt" at bounding box center [1224, 76] width 109 height 13
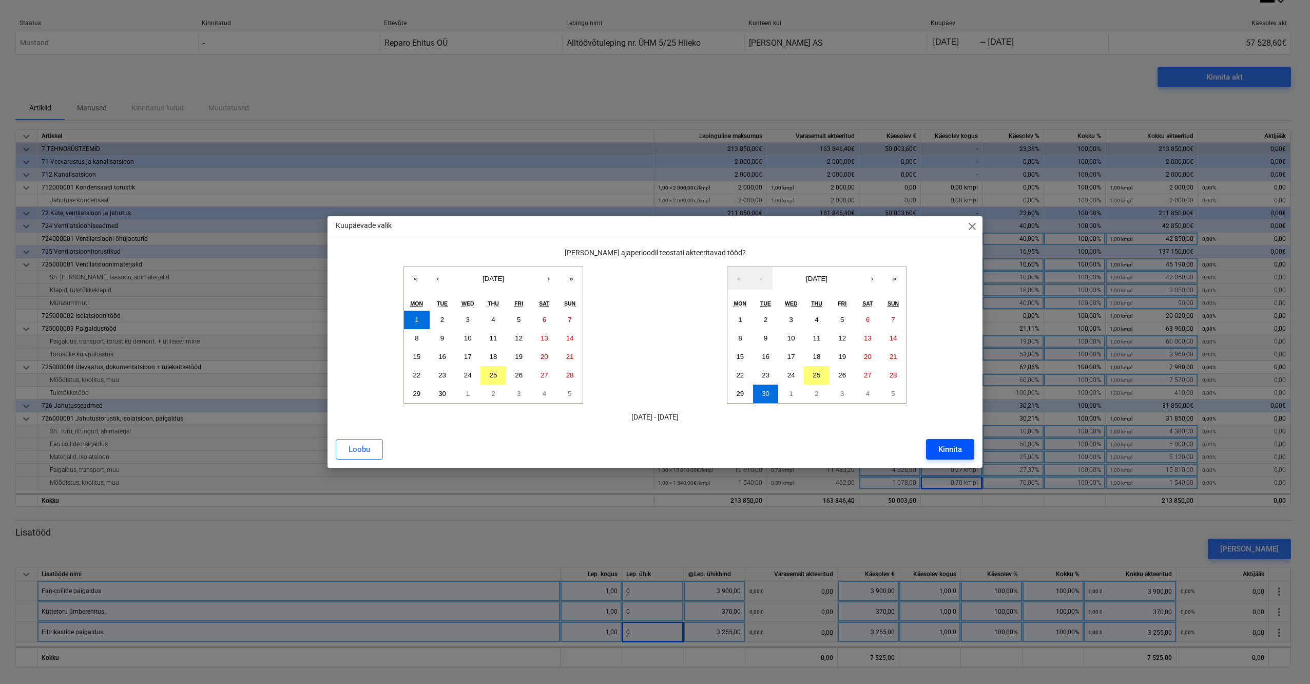
click at [956, 444] on div "Kinnita" at bounding box center [950, 448] width 24 height 13
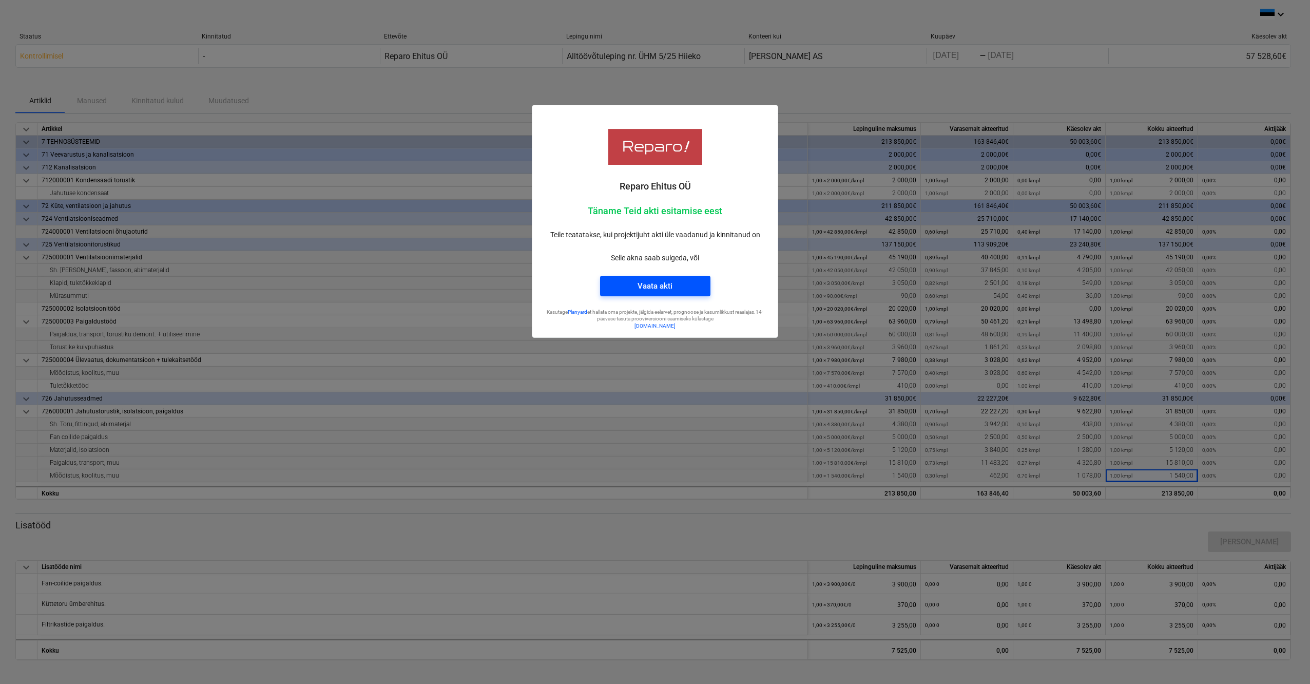
click at [680, 287] on span "Vaata akti" at bounding box center [655, 285] width 86 height 13
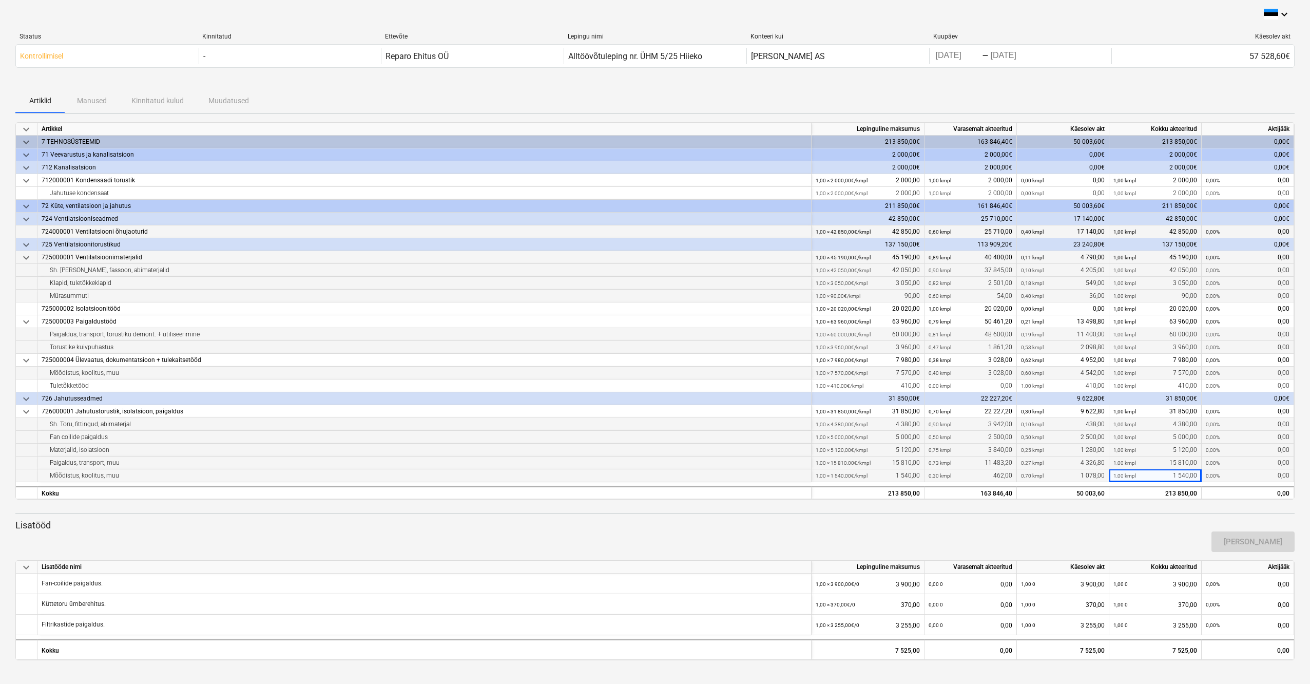
click at [1260, 37] on div "Käesolev akt" at bounding box center [1203, 36] width 174 height 7
